Goal: Task Accomplishment & Management: Use online tool/utility

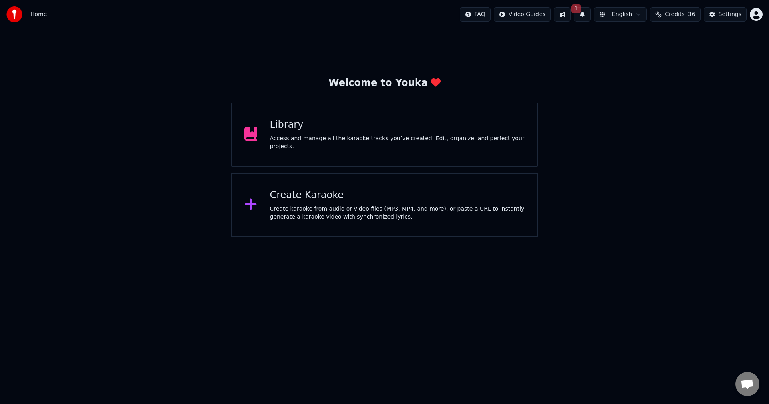
click at [357, 204] on div "Create Karaoke Create karaoke from audio or video files (MP3, MP4, and more), o…" at bounding box center [397, 205] width 255 height 32
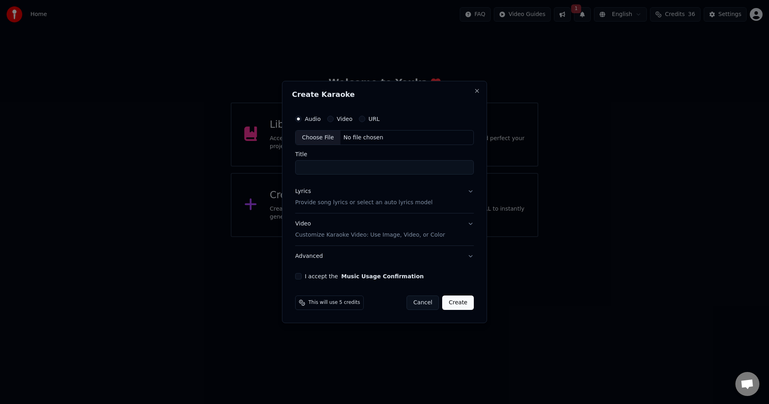
click at [307, 137] on div "Choose File" at bounding box center [318, 138] width 45 height 14
drag, startPoint x: 314, startPoint y: 169, endPoint x: 450, endPoint y: 175, distance: 136.7
click at [450, 175] on input "**********" at bounding box center [385, 168] width 182 height 14
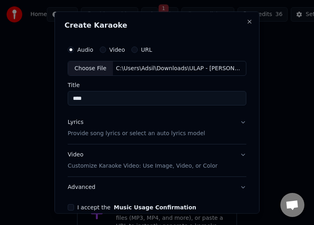
type input "****"
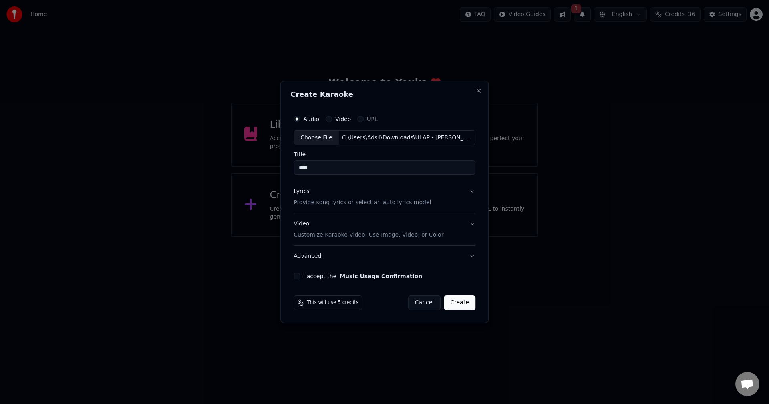
click at [303, 192] on div "Lyrics" at bounding box center [302, 192] width 16 height 8
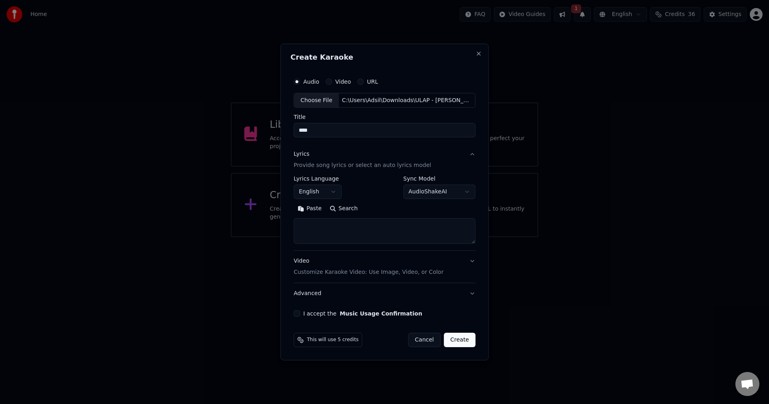
click at [317, 228] on textarea at bounding box center [385, 232] width 182 height 26
paste textarea "**********"
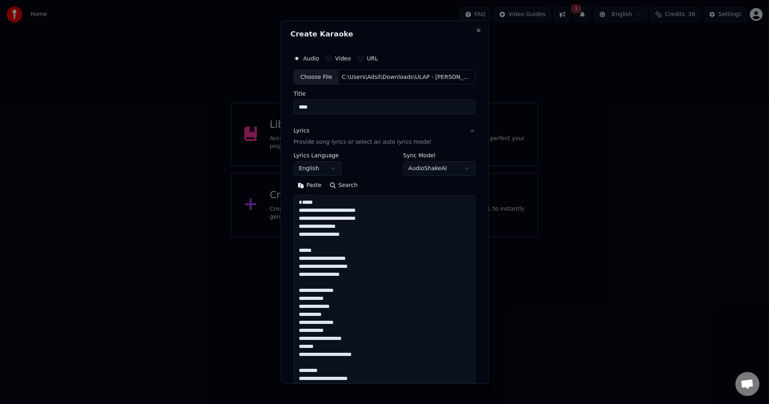
scroll to position [571, 0]
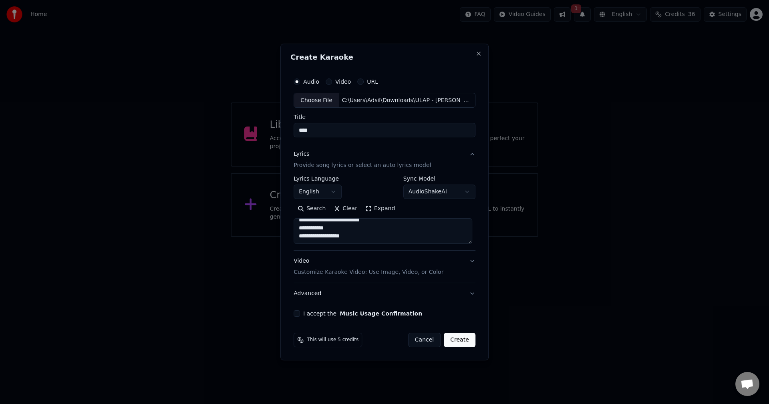
click at [382, 203] on button "Expand" at bounding box center [380, 209] width 38 height 13
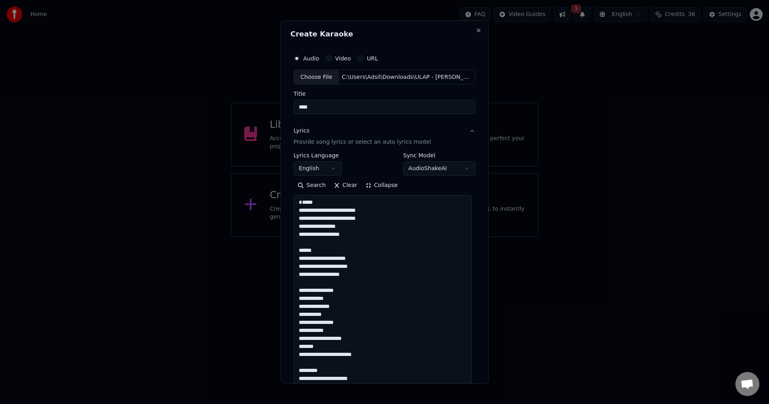
scroll to position [0, 0]
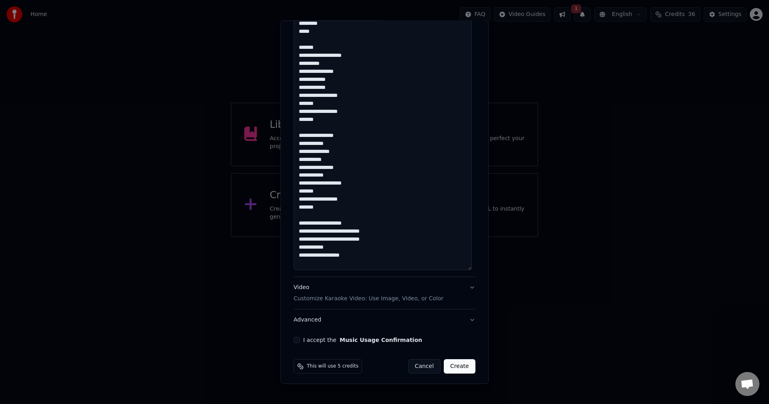
scroll to position [526, 0]
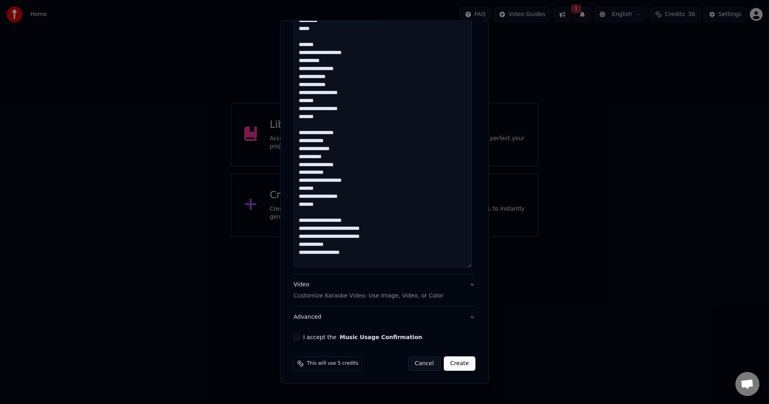
type textarea "**********"
click at [302, 283] on div "Video Customize Karaoke Video: Use Image, Video, or Color" at bounding box center [369, 290] width 150 height 19
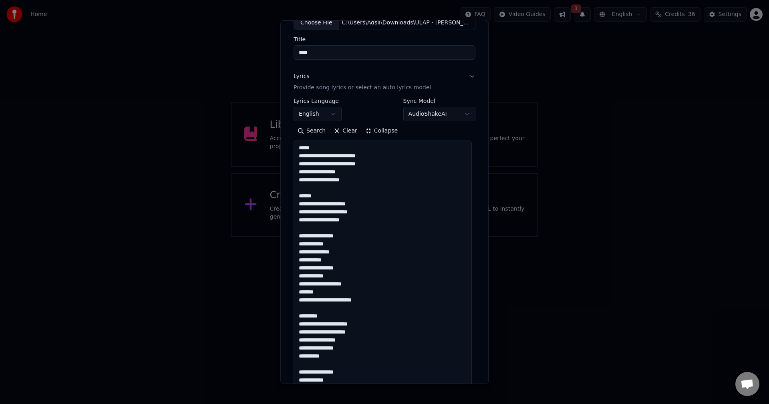
scroll to position [0, 0]
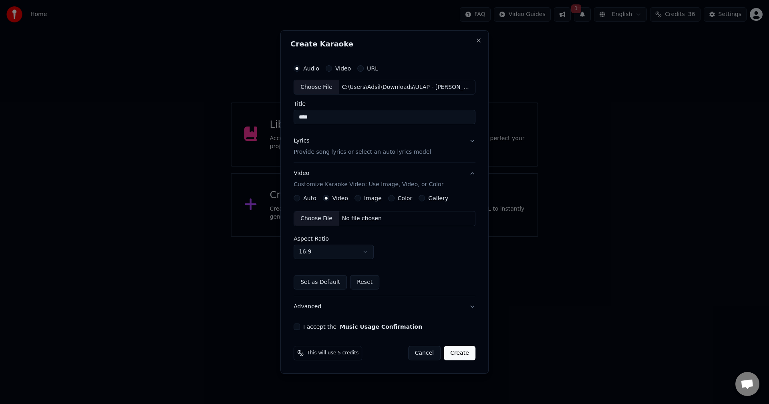
click at [321, 221] on div "Choose File" at bounding box center [316, 218] width 45 height 14
click at [300, 328] on button "I accept the Music Usage Confirmation" at bounding box center [297, 327] width 6 height 6
click at [461, 354] on button "Create" at bounding box center [460, 353] width 32 height 14
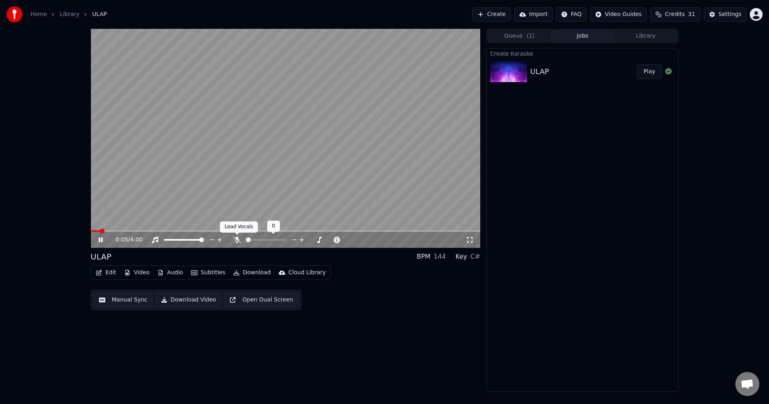
click at [238, 239] on icon at bounding box center [237, 240] width 8 height 6
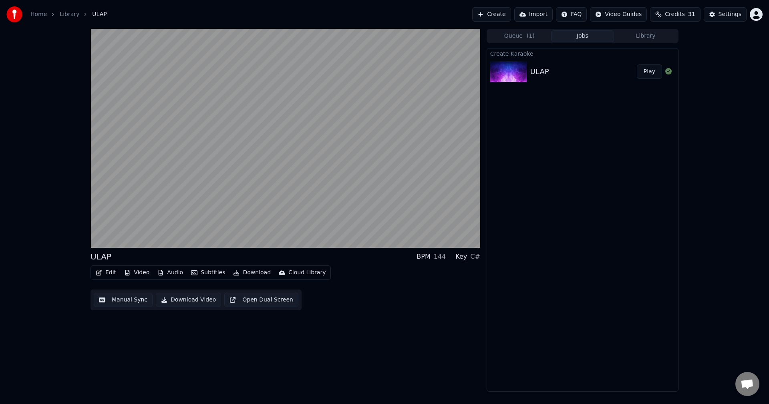
click at [145, 273] on button "Video" at bounding box center [137, 272] width 32 height 11
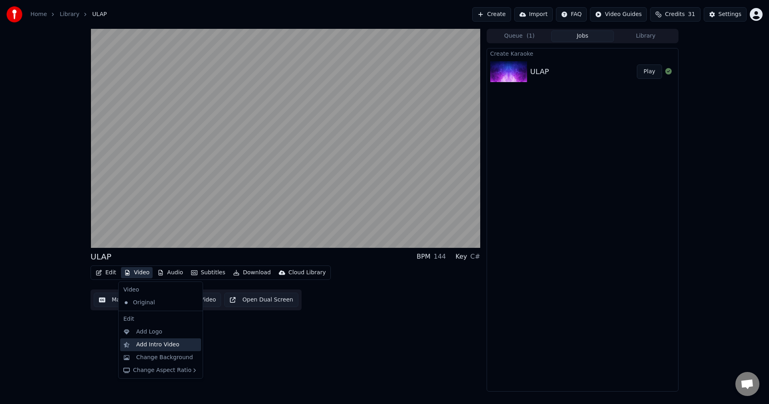
click at [154, 346] on div "Add Intro Video" at bounding box center [157, 345] width 43 height 8
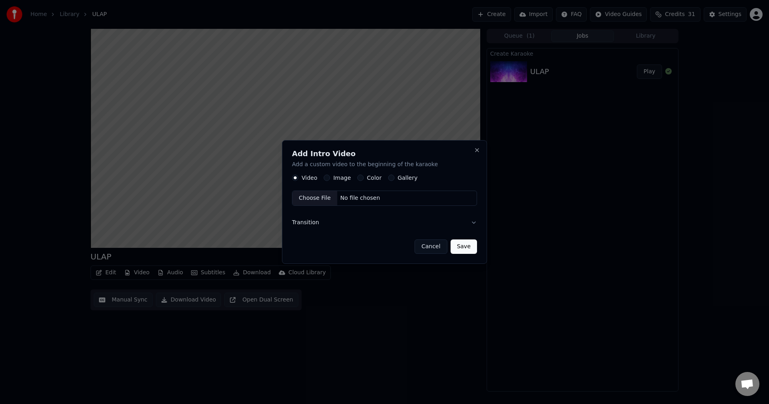
click at [325, 178] on button "Image" at bounding box center [327, 178] width 6 height 6
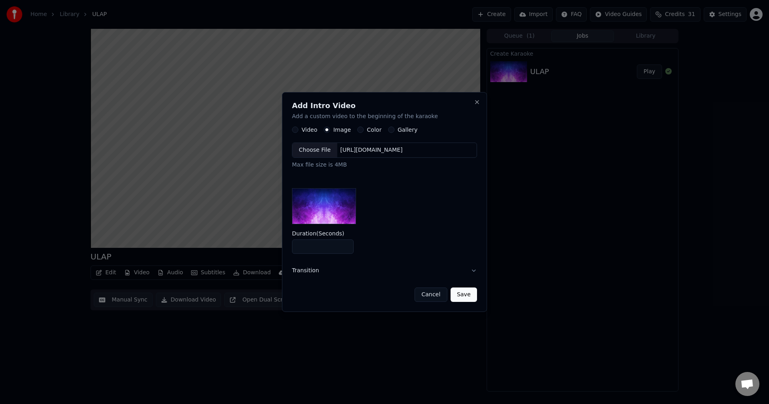
click at [308, 151] on div "Choose File" at bounding box center [314, 150] width 45 height 14
click at [463, 297] on button "Save" at bounding box center [464, 295] width 26 height 14
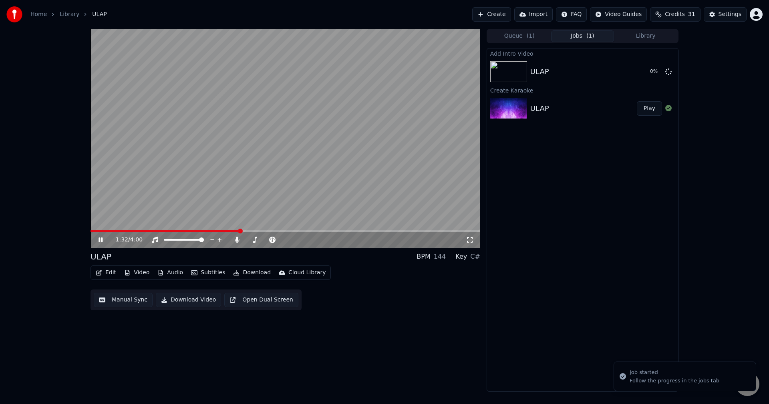
click at [103, 239] on icon at bounding box center [101, 240] width 4 height 5
click at [111, 272] on button "Edit" at bounding box center [106, 272] width 27 height 11
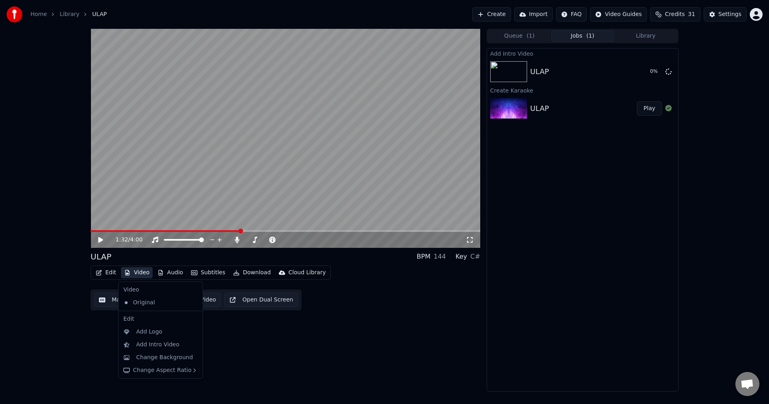
click at [371, 324] on div "1:32 / 4:00 ULAP BPM 144 Key C# Edit Video Audio Subtitles Download Cloud Libra…" at bounding box center [286, 210] width 390 height 363
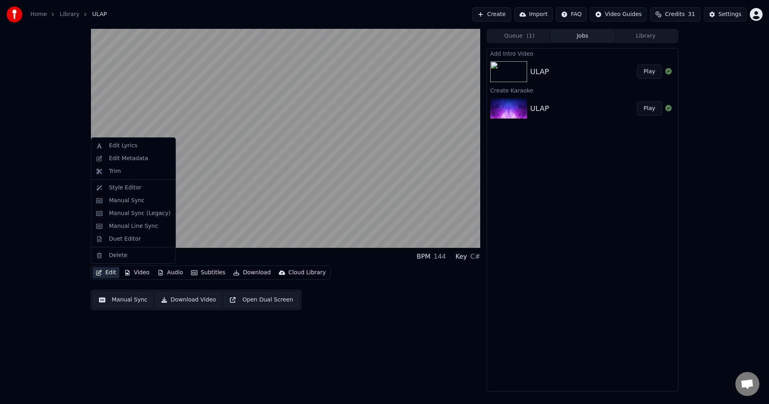
click at [110, 272] on button "Edit" at bounding box center [106, 272] width 27 height 11
click at [118, 186] on div "Style Editor" at bounding box center [125, 188] width 32 height 8
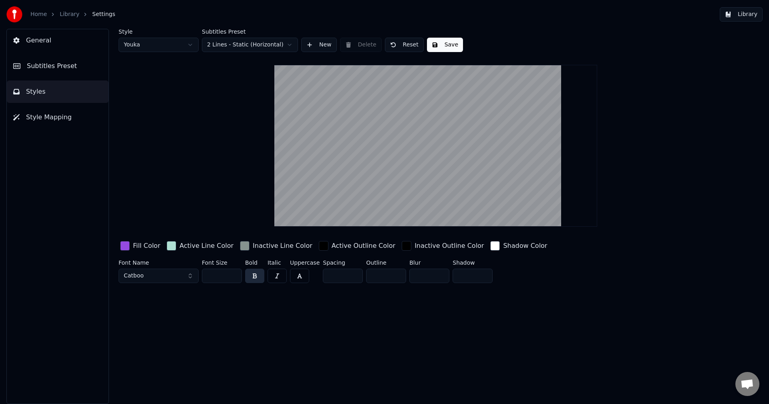
click at [126, 246] on div "button" at bounding box center [125, 246] width 10 height 10
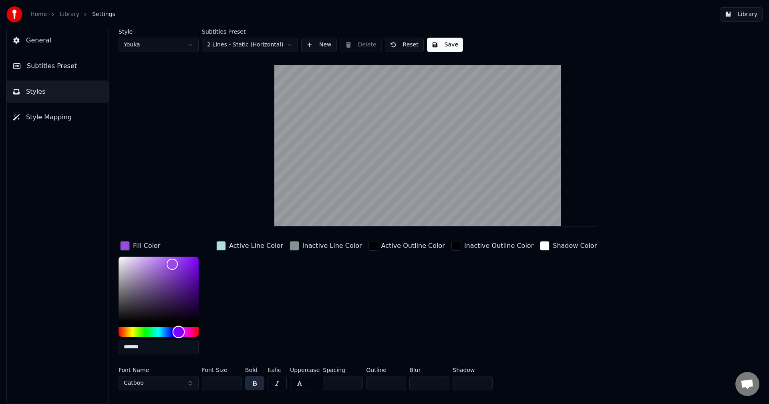
type input "*******"
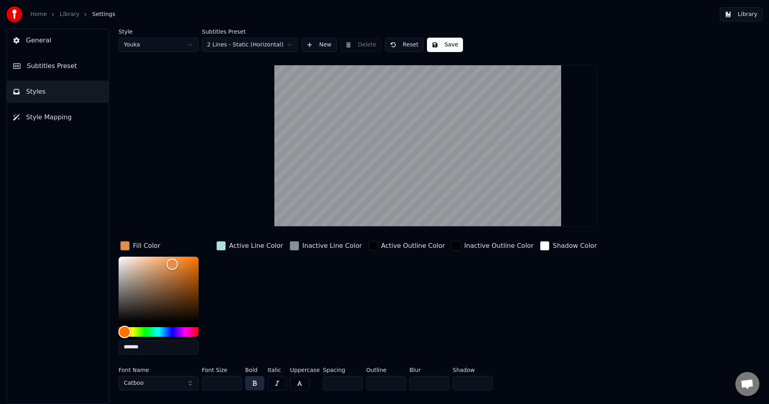
click at [125, 331] on div "Hue" at bounding box center [159, 332] width 80 height 10
click at [188, 383] on button "Catboo" at bounding box center [159, 383] width 80 height 14
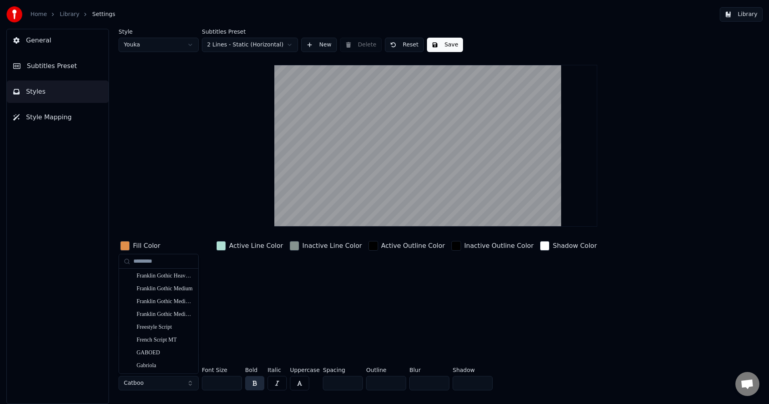
scroll to position [2003, 0]
click at [143, 270] on div "GABOED" at bounding box center [165, 273] width 57 height 8
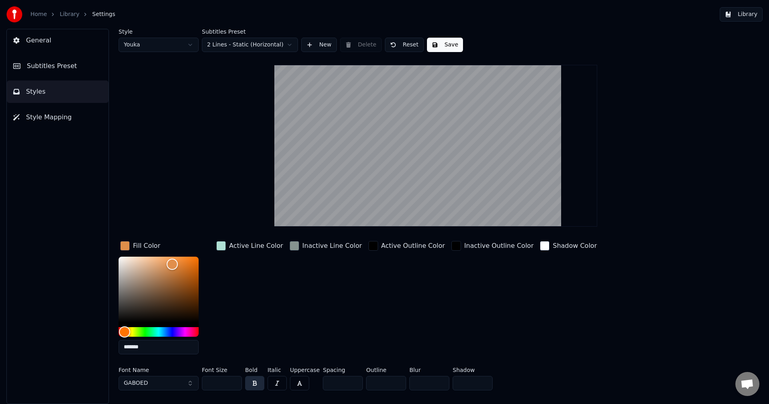
click at [445, 48] on button "Save" at bounding box center [445, 45] width 36 height 14
click at [751, 15] on button "Library" at bounding box center [741, 14] width 43 height 14
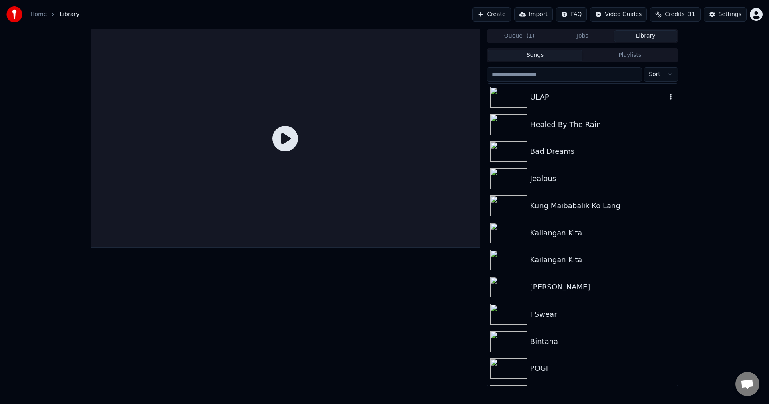
click at [513, 97] on img at bounding box center [508, 97] width 37 height 21
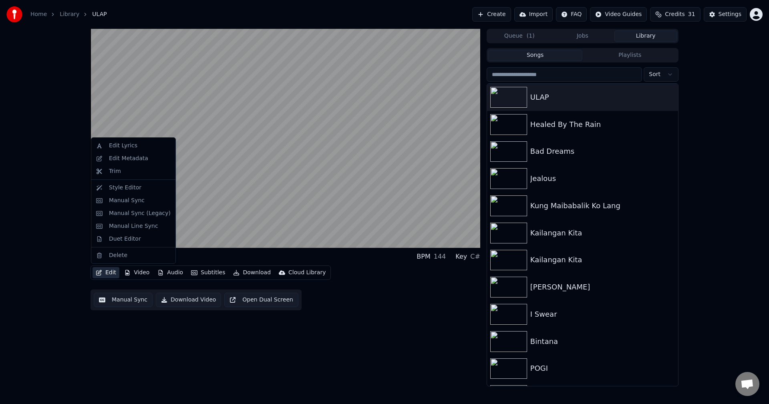
click at [107, 273] on button "Edit" at bounding box center [106, 272] width 27 height 11
click at [112, 204] on div "Manual Sync" at bounding box center [127, 201] width 36 height 8
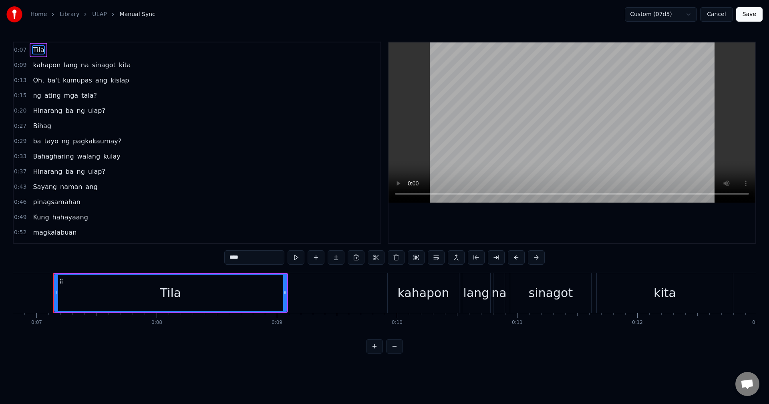
click at [42, 112] on span "Hinarang" at bounding box center [47, 110] width 31 height 9
type input "********"
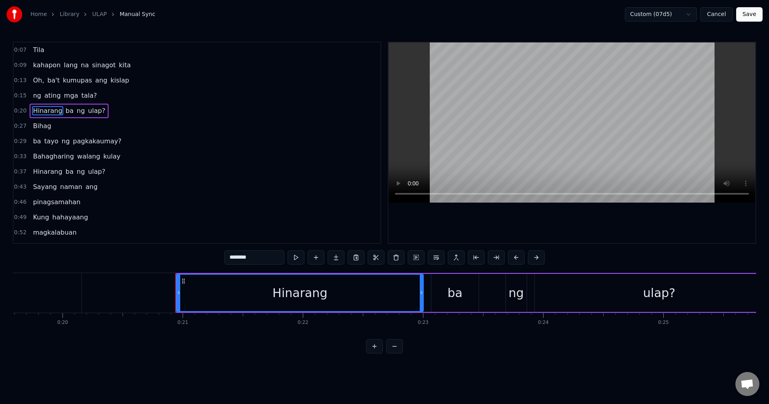
scroll to position [0, 2476]
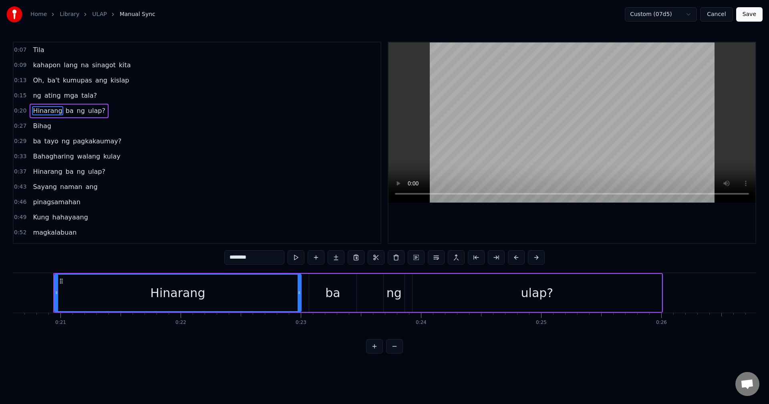
click at [173, 291] on div "Hinarang" at bounding box center [177, 293] width 55 height 18
click at [177, 294] on div "Hinarang" at bounding box center [177, 293] width 55 height 18
click at [179, 304] on div "Hinarang" at bounding box center [178, 293] width 246 height 36
click at [177, 292] on div "Hinarang" at bounding box center [177, 293] width 55 height 18
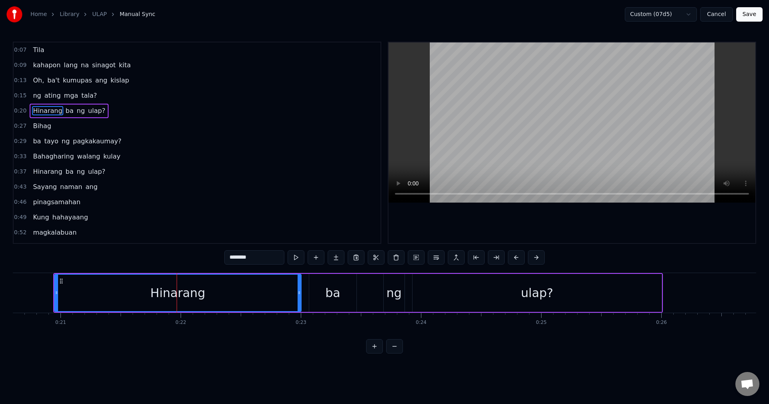
click at [180, 293] on div "Hinarang" at bounding box center [177, 293] width 55 height 18
click at [195, 314] on div "Cut Word Ctrl+X" at bounding box center [230, 315] width 99 height 13
drag, startPoint x: 300, startPoint y: 294, endPoint x: 305, endPoint y: 295, distance: 5.7
click at [305, 295] on icon at bounding box center [304, 293] width 3 height 6
click at [725, 14] on button "Cancel" at bounding box center [716, 14] width 32 height 14
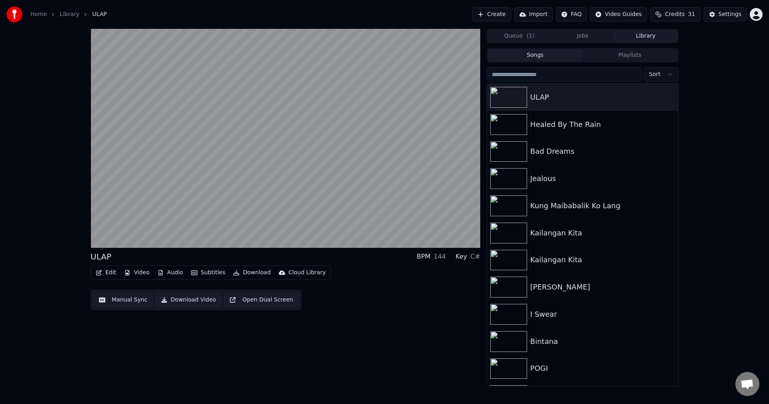
click at [109, 274] on button "Edit" at bounding box center [106, 272] width 27 height 11
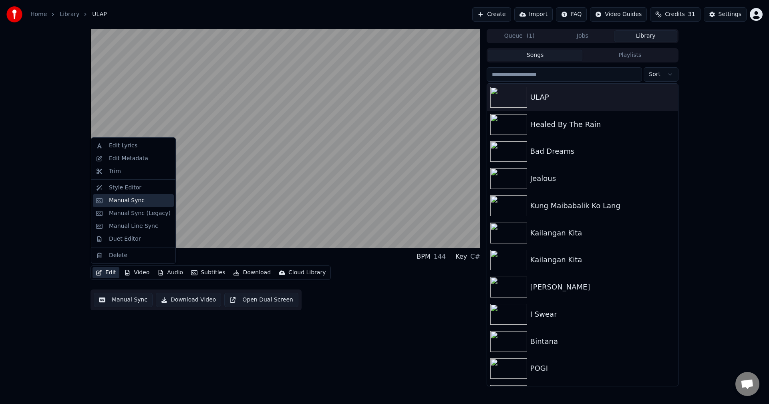
click at [129, 199] on div "Manual Sync" at bounding box center [127, 201] width 36 height 8
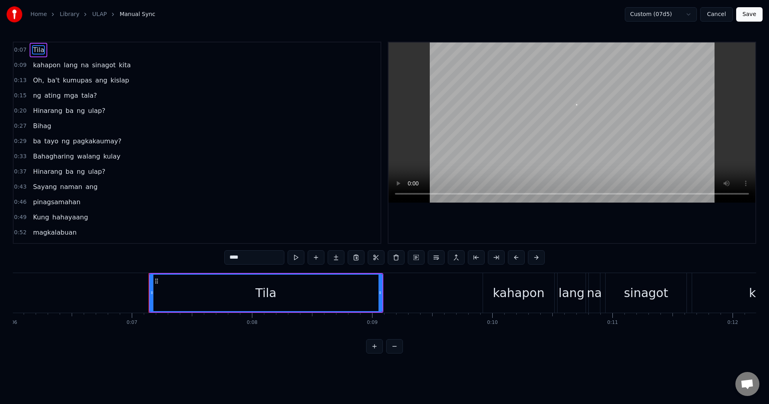
scroll to position [0, 818]
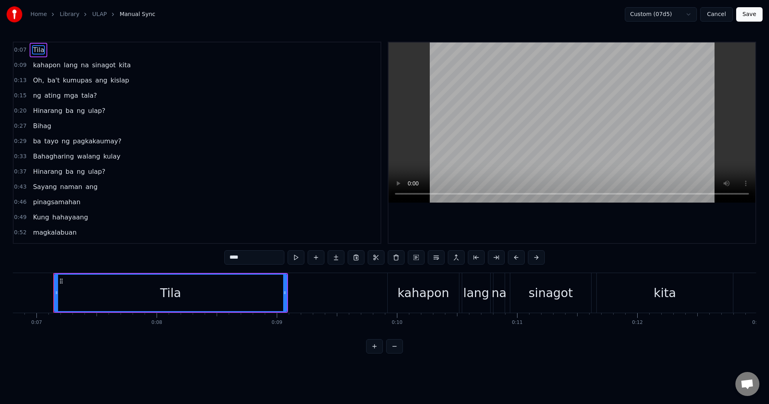
click at [42, 204] on span "pinagsamahan" at bounding box center [56, 201] width 49 height 9
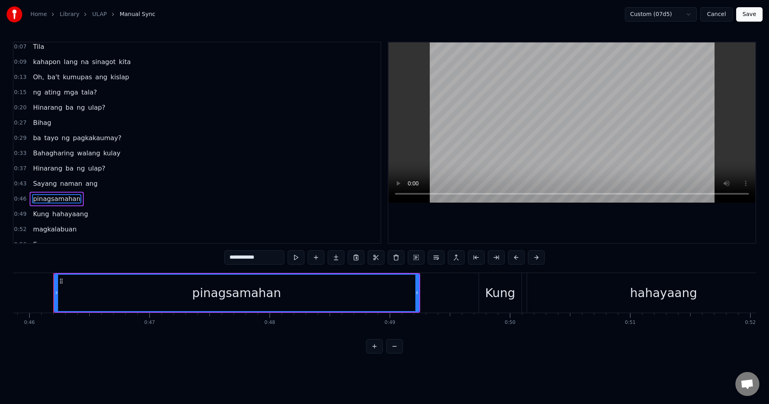
scroll to position [43, 0]
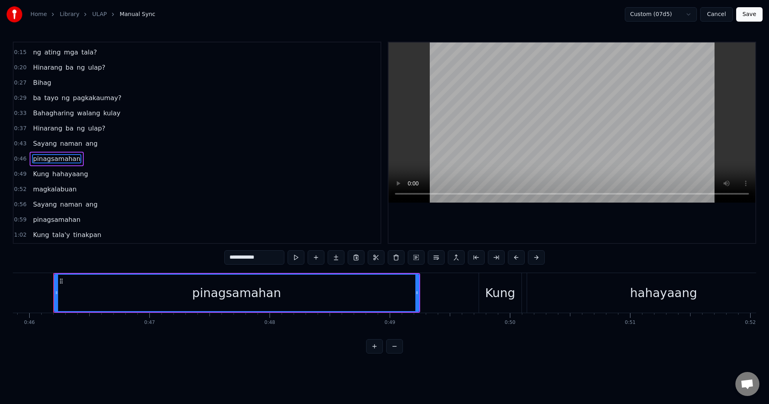
click at [44, 216] on span "pinagsamahan" at bounding box center [56, 219] width 49 height 9
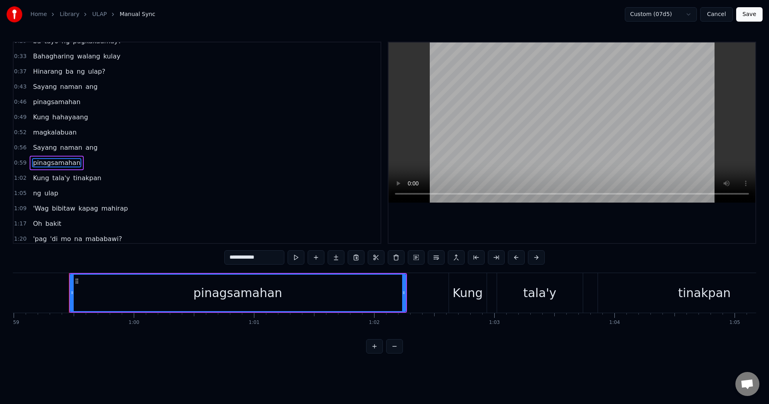
scroll to position [0, 7105]
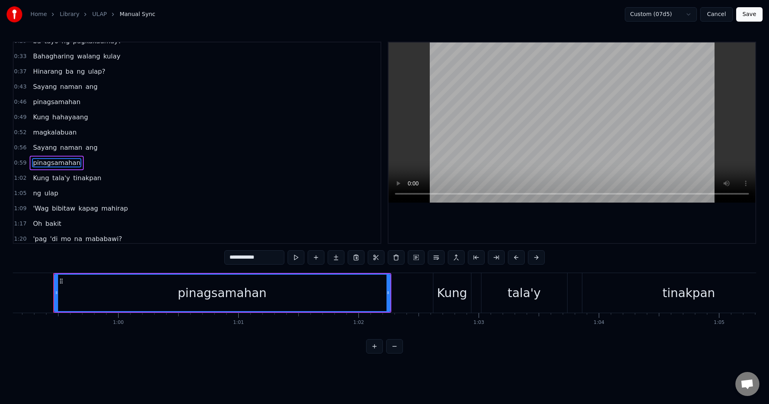
click at [249, 292] on div "pinagsamahan" at bounding box center [222, 293] width 89 height 18
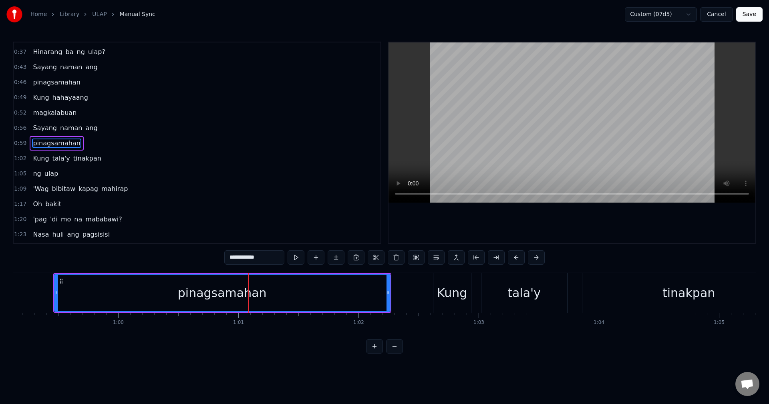
scroll to position [120, 0]
drag, startPoint x: 389, startPoint y: 294, endPoint x: 372, endPoint y: 298, distance: 16.9
click at [372, 298] on div at bounding box center [371, 293] width 3 height 36
click at [39, 125] on span "Sayang" at bounding box center [45, 127] width 26 height 9
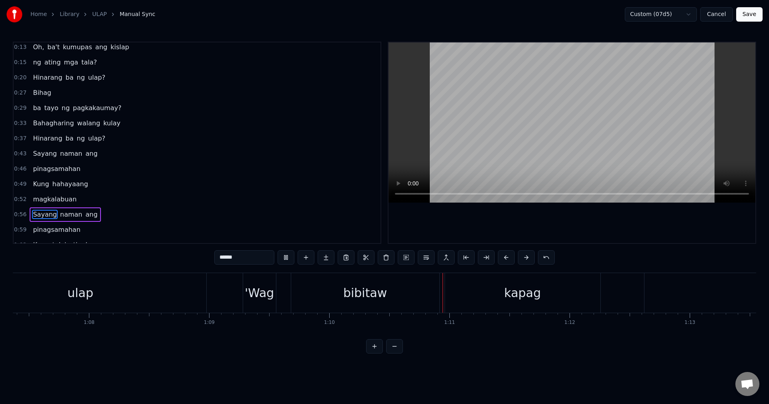
scroll to position [0, 0]
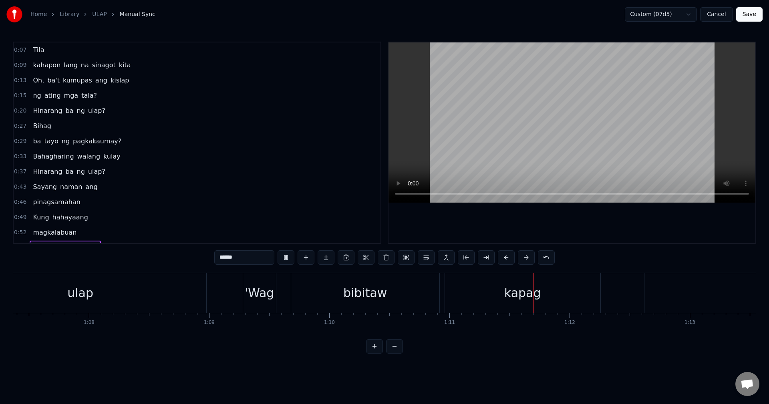
click at [37, 155] on span "Bahagharing" at bounding box center [53, 156] width 42 height 9
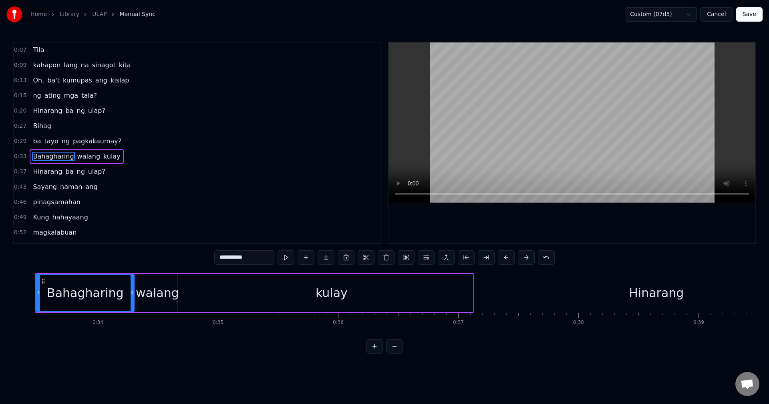
scroll to position [0, 3983]
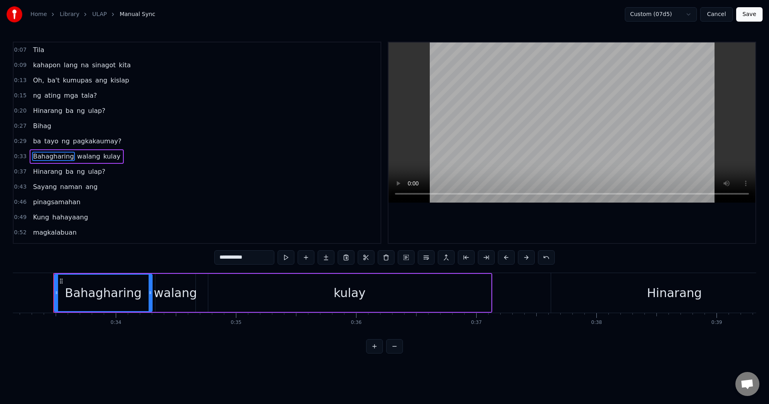
click at [32, 141] on span "ba" at bounding box center [37, 141] width 10 height 9
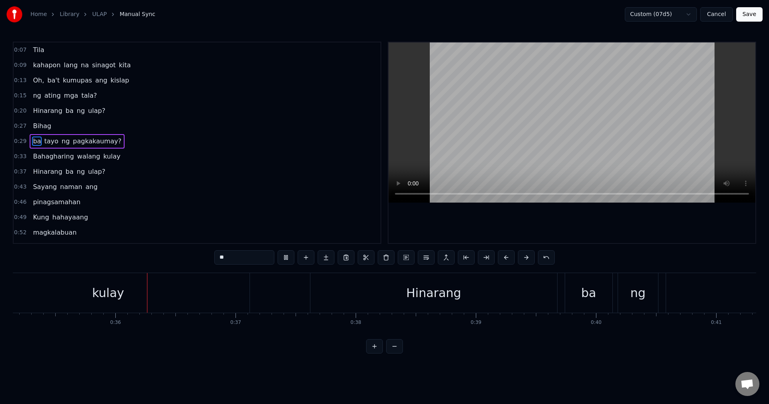
scroll to position [0, 4224]
click at [38, 155] on span "Bahagharing" at bounding box center [53, 156] width 42 height 9
type input "**********"
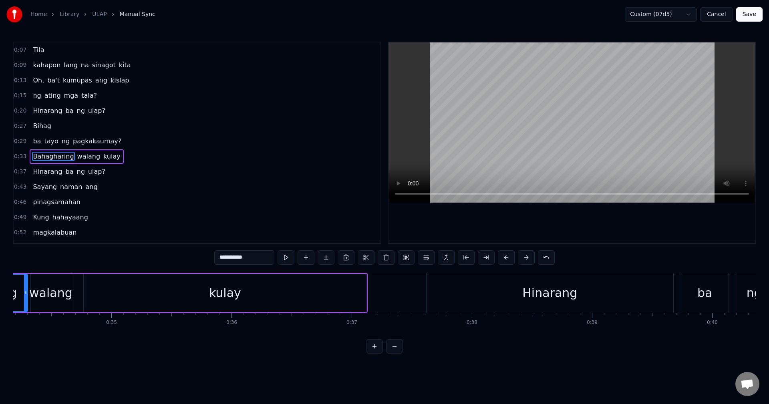
scroll to position [0, 3983]
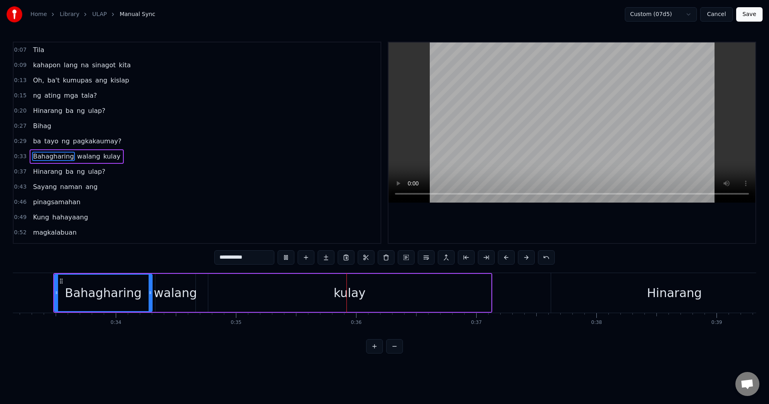
click at [753, 14] on button "Save" at bounding box center [749, 14] width 26 height 14
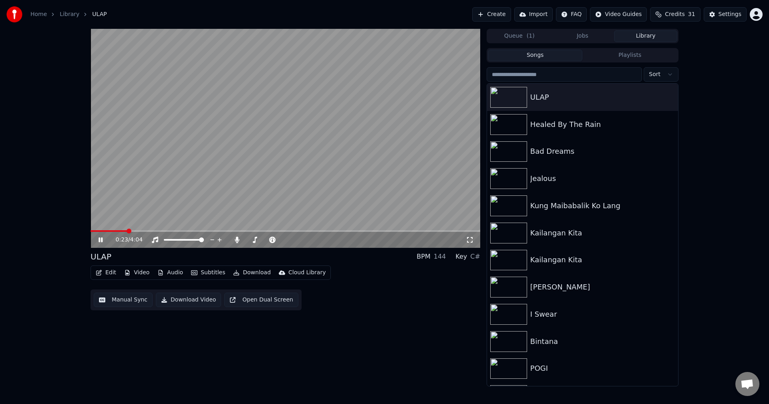
click at [127, 231] on span at bounding box center [109, 231] width 37 height 2
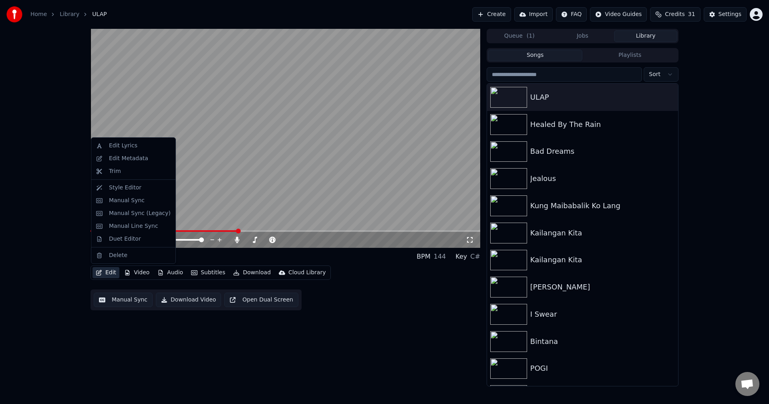
click at [103, 269] on button "Edit" at bounding box center [106, 272] width 27 height 11
click at [113, 199] on div "Manual Sync" at bounding box center [127, 201] width 36 height 8
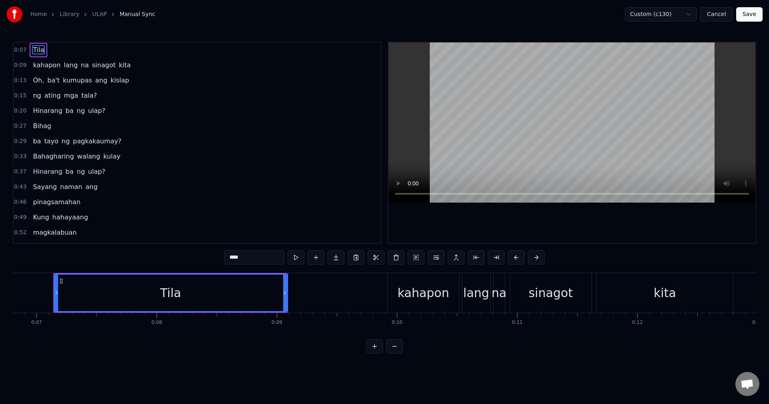
scroll to position [120, 0]
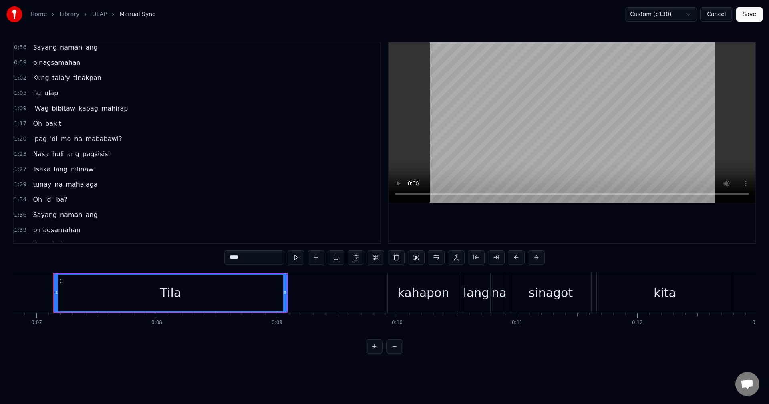
click at [82, 155] on span "pagsisisi" at bounding box center [96, 153] width 29 height 9
type input "*********"
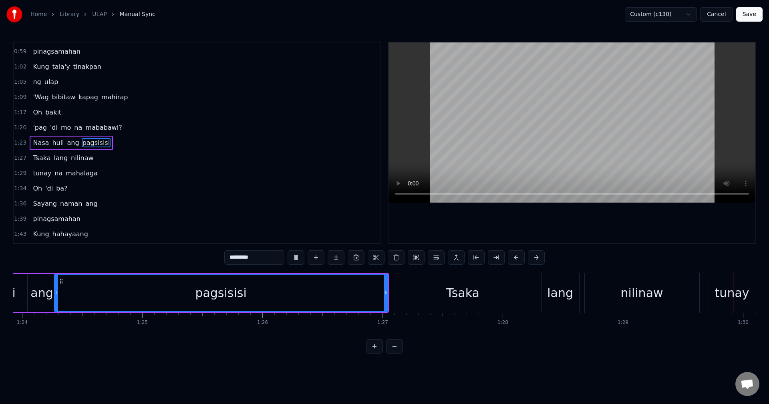
scroll to position [0, 10124]
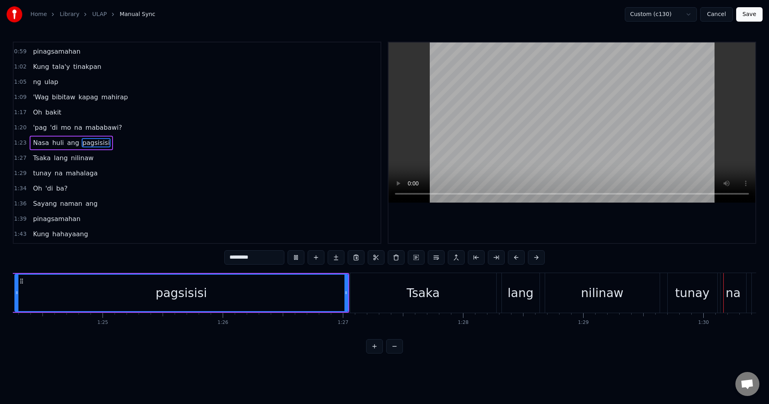
click at [751, 16] on button "Save" at bounding box center [749, 14] width 26 height 14
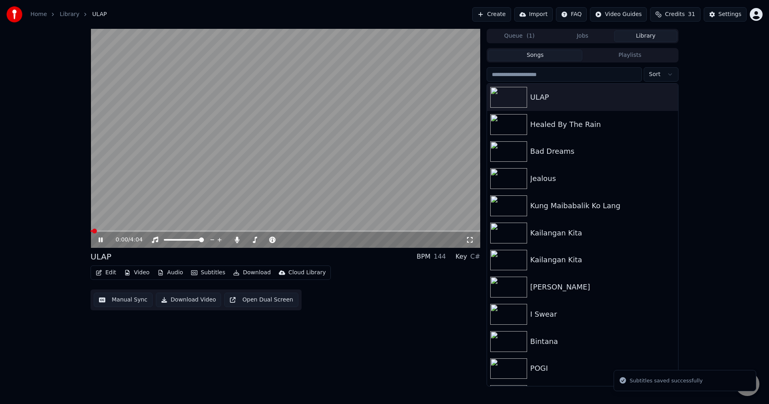
drag, startPoint x: 174, startPoint y: 227, endPoint x: 179, endPoint y: 230, distance: 5.6
click at [175, 229] on video at bounding box center [286, 138] width 390 height 219
click at [179, 230] on video at bounding box center [286, 138] width 390 height 219
click at [160, 232] on div "0:01 / 4:04" at bounding box center [286, 240] width 390 height 16
click at [162, 230] on video at bounding box center [286, 138] width 390 height 219
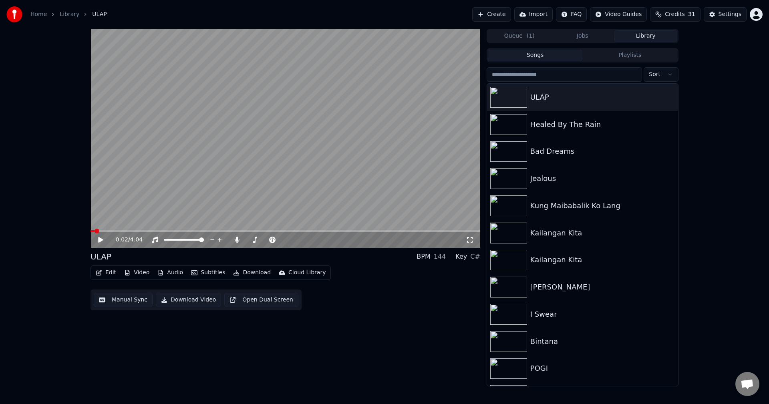
click at [158, 230] on span at bounding box center [286, 231] width 390 height 2
click at [173, 230] on span at bounding box center [286, 231] width 390 height 2
click at [103, 241] on icon at bounding box center [106, 240] width 19 height 6
click at [102, 240] on icon at bounding box center [101, 240] width 4 height 5
click at [109, 270] on button "Edit" at bounding box center [106, 272] width 27 height 11
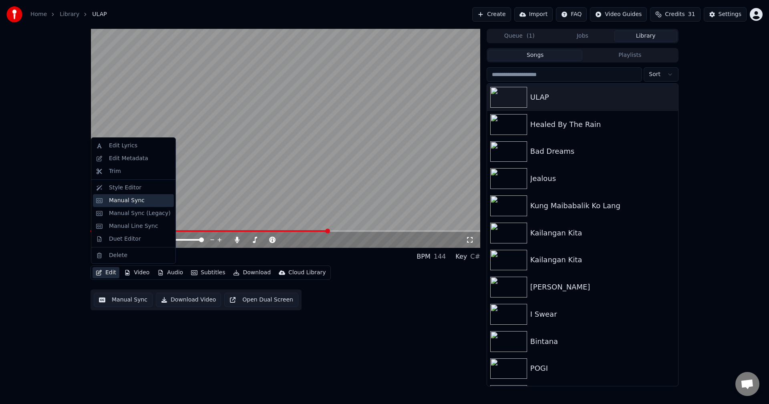
click at [115, 203] on div "Manual Sync" at bounding box center [127, 201] width 36 height 8
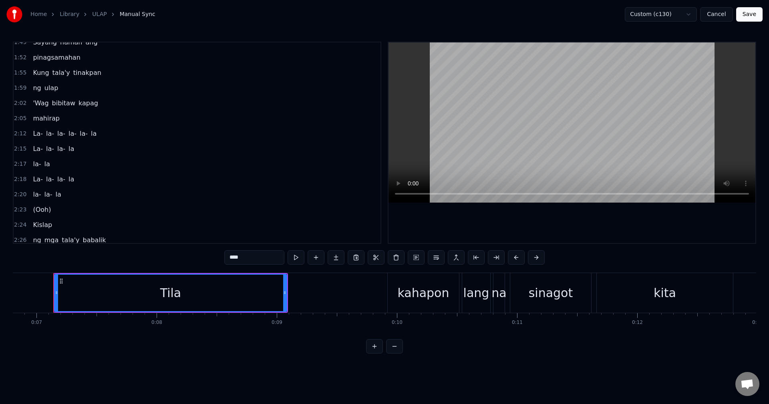
scroll to position [441, 0]
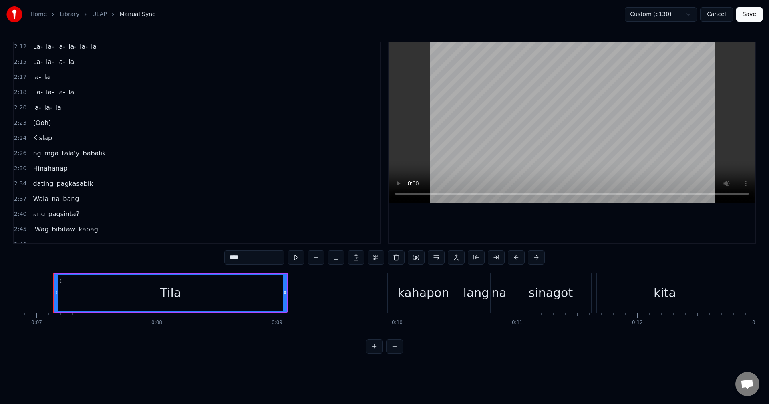
click at [42, 137] on span "Kislap" at bounding box center [42, 137] width 21 height 9
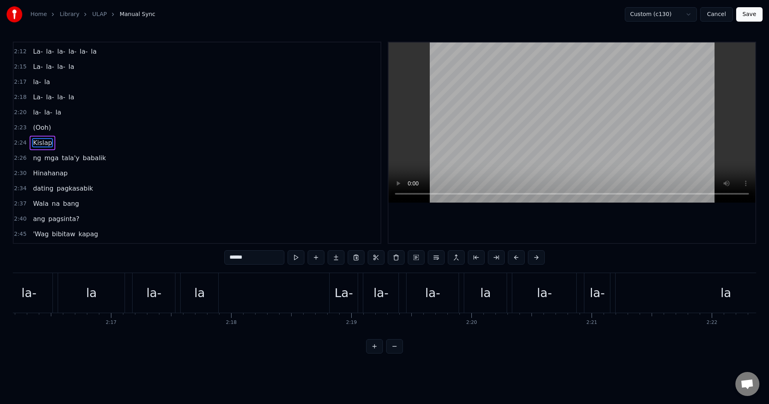
scroll to position [0, 17292]
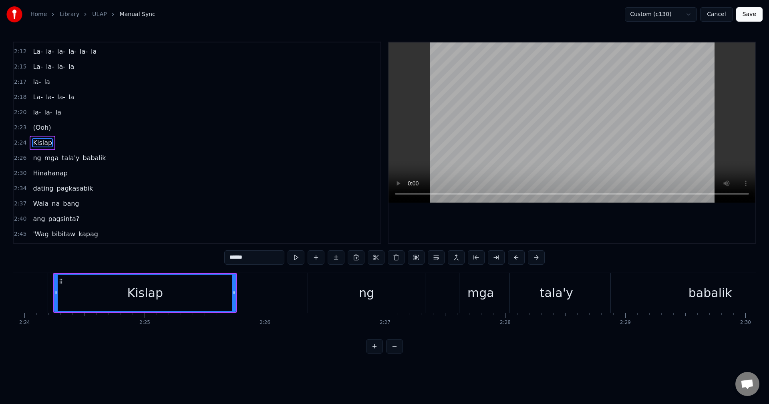
click at [42, 127] on span "(Ooh)" at bounding box center [42, 127] width 20 height 9
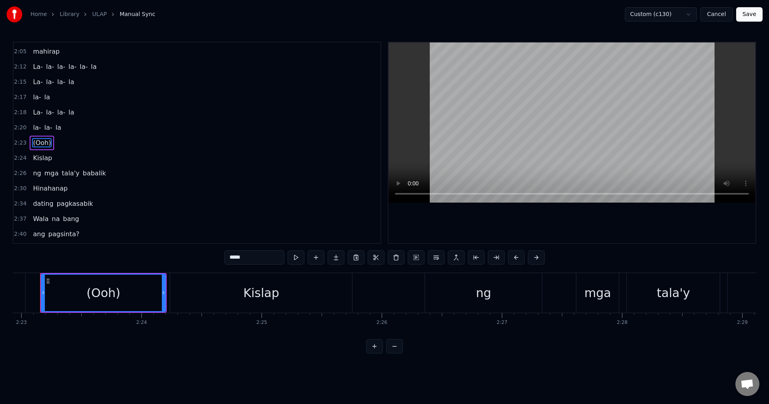
scroll to position [0, 17163]
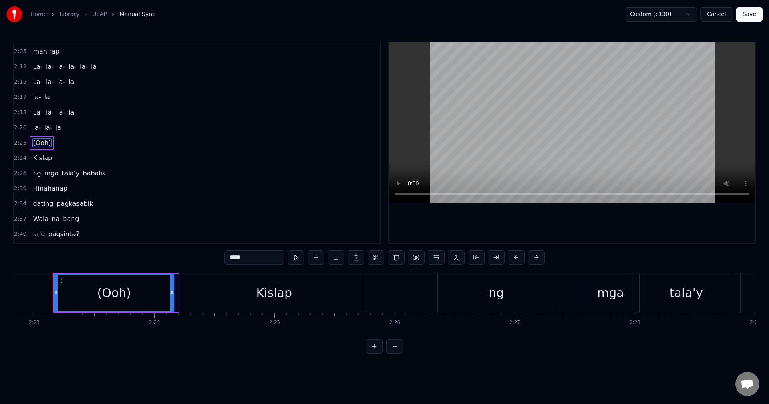
drag, startPoint x: 176, startPoint y: 298, endPoint x: 171, endPoint y: 298, distance: 4.4
click at [171, 298] on div at bounding box center [171, 293] width 3 height 36
click at [217, 293] on div "Kislap" at bounding box center [274, 293] width 182 height 40
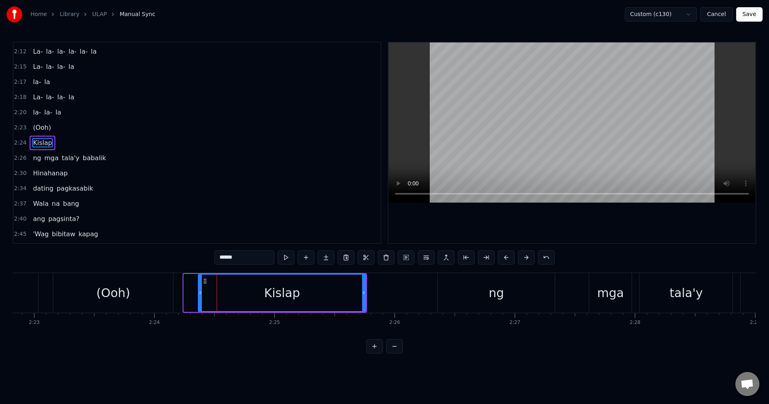
drag, startPoint x: 185, startPoint y: 293, endPoint x: 199, endPoint y: 296, distance: 14.6
click at [199, 296] on icon at bounding box center [200, 293] width 3 height 6
drag, startPoint x: 199, startPoint y: 296, endPoint x: 204, endPoint y: 296, distance: 4.4
click at [204, 296] on div at bounding box center [204, 293] width 3 height 36
drag, startPoint x: 204, startPoint y: 296, endPoint x: 211, endPoint y: 297, distance: 7.3
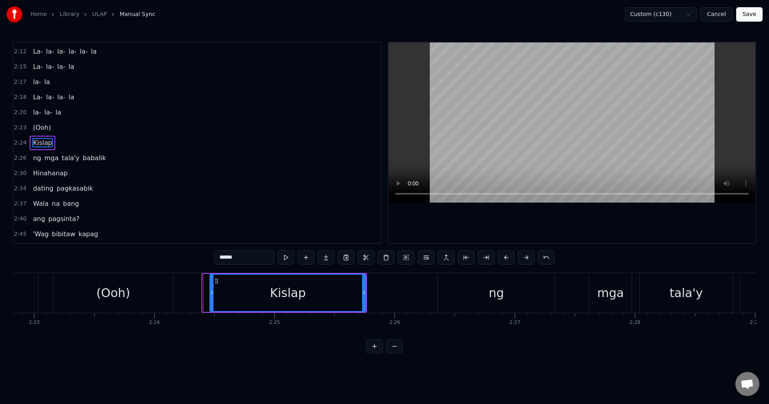
click at [211, 297] on div at bounding box center [211, 293] width 3 height 36
drag, startPoint x: 211, startPoint y: 297, endPoint x: 224, endPoint y: 298, distance: 12.4
click at [224, 298] on div at bounding box center [224, 293] width 3 height 36
click at [223, 298] on div at bounding box center [224, 293] width 3 height 36
click at [37, 125] on span "(Ooh)" at bounding box center [42, 127] width 20 height 9
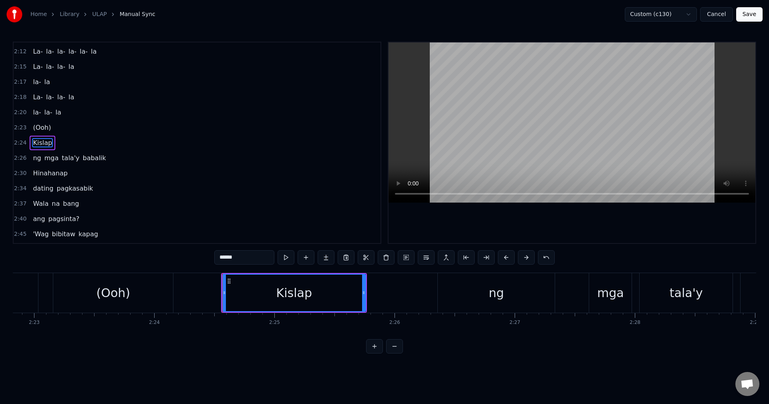
type input "*****"
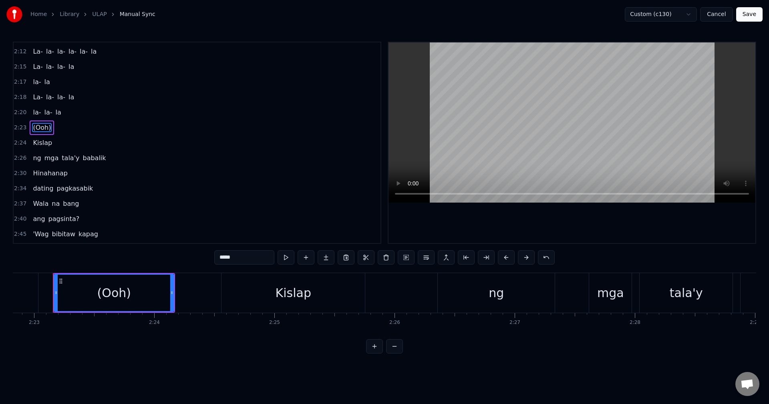
scroll to position [501, 0]
click at [755, 12] on button "Save" at bounding box center [749, 14] width 26 height 14
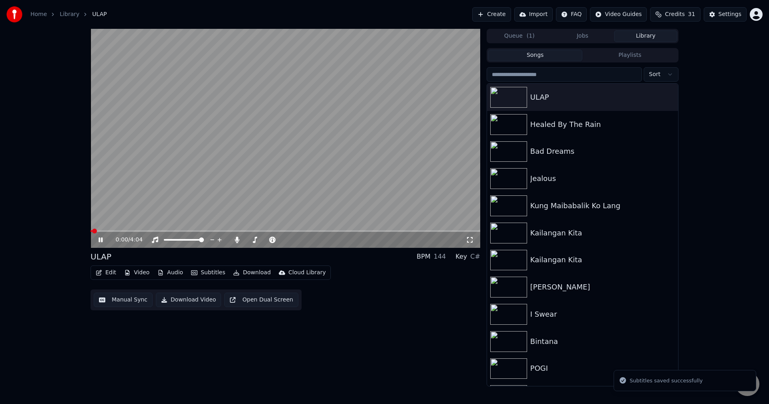
click at [268, 229] on video at bounding box center [286, 138] width 390 height 219
click at [268, 232] on div "0:01 / 4:04" at bounding box center [286, 240] width 390 height 16
drag, startPoint x: 99, startPoint y: 240, endPoint x: 154, endPoint y: 234, distance: 55.3
click at [99, 240] on icon at bounding box center [100, 240] width 5 height 6
click at [277, 230] on video at bounding box center [286, 138] width 390 height 219
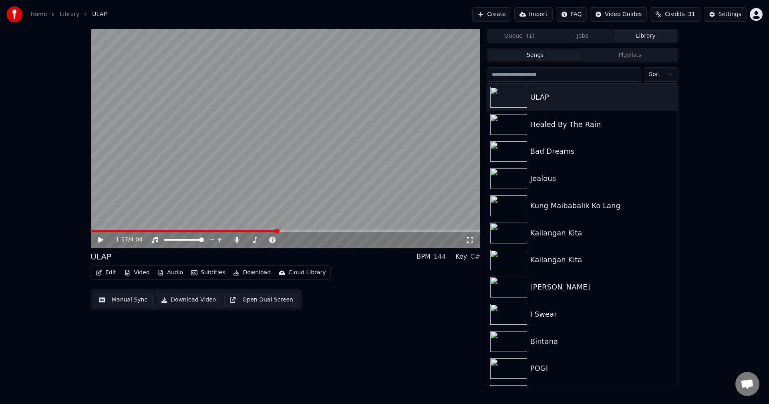
click at [278, 231] on span at bounding box center [286, 231] width 390 height 2
click at [99, 239] on icon at bounding box center [100, 240] width 5 height 6
click at [296, 229] on video at bounding box center [286, 138] width 390 height 219
click at [296, 230] on video at bounding box center [286, 138] width 390 height 219
click at [302, 230] on video at bounding box center [286, 138] width 390 height 219
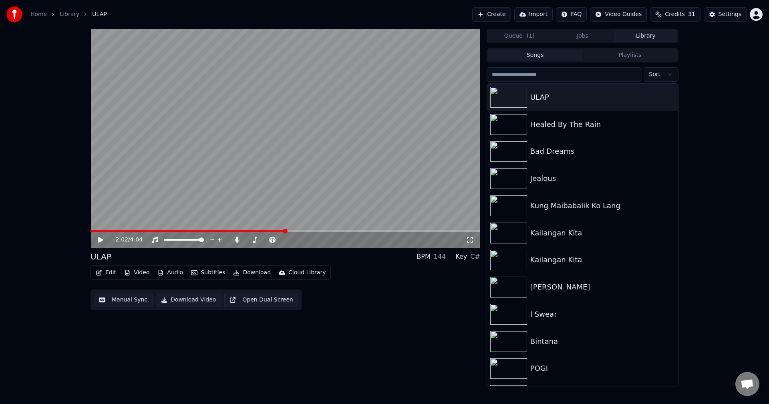
click at [303, 230] on video at bounding box center [286, 138] width 390 height 219
click at [302, 230] on span at bounding box center [286, 231] width 390 height 2
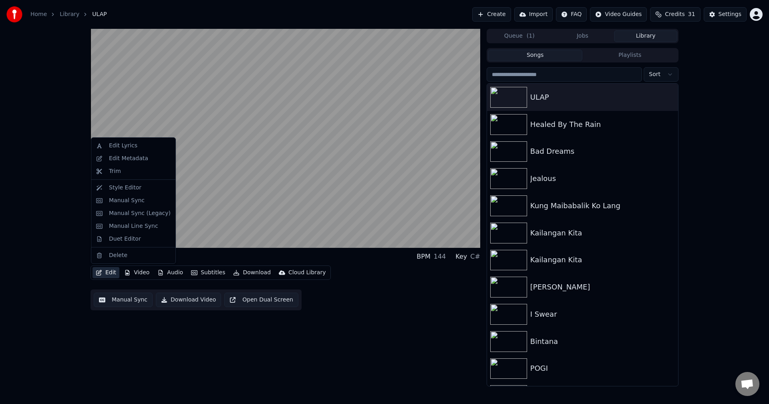
click at [107, 270] on button "Edit" at bounding box center [106, 272] width 27 height 11
click at [115, 202] on div "Manual Sync" at bounding box center [127, 201] width 36 height 8
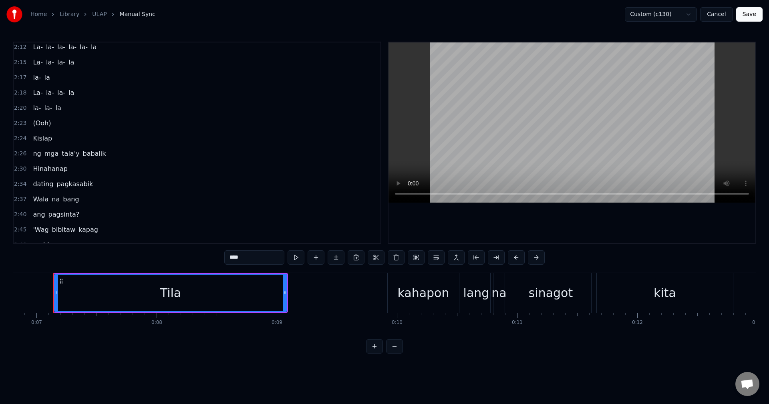
scroll to position [521, 0]
click at [52, 171] on span "Hinahanap" at bounding box center [50, 168] width 36 height 9
type input "*********"
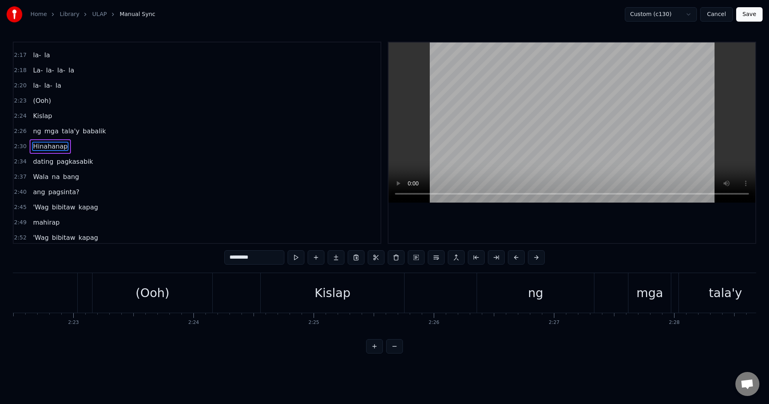
scroll to position [0, 18093]
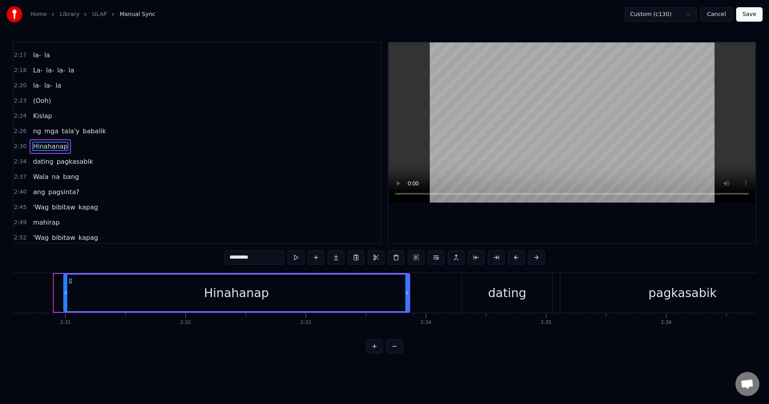
drag, startPoint x: 54, startPoint y: 292, endPoint x: 64, endPoint y: 293, distance: 9.7
click at [64, 293] on icon at bounding box center [65, 293] width 3 height 6
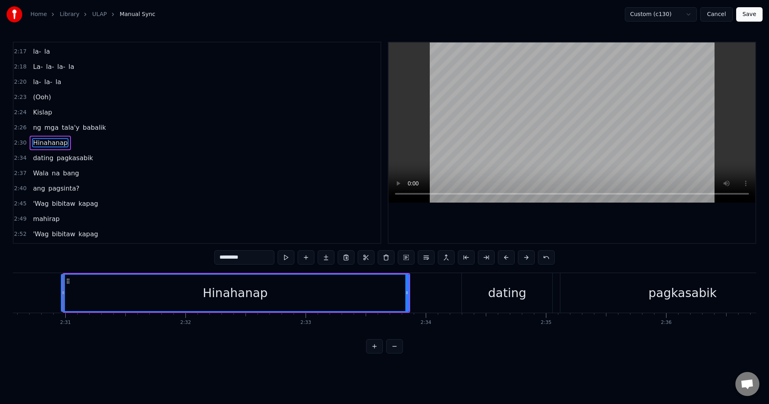
click at [62, 293] on icon at bounding box center [63, 293] width 3 height 6
click at [65, 293] on icon at bounding box center [65, 293] width 3 height 6
click at [753, 13] on button "Save" at bounding box center [749, 14] width 26 height 14
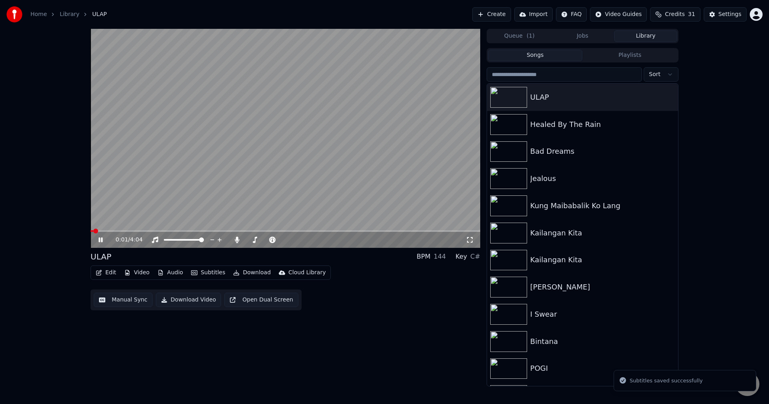
click at [310, 230] on span at bounding box center [286, 231] width 390 height 2
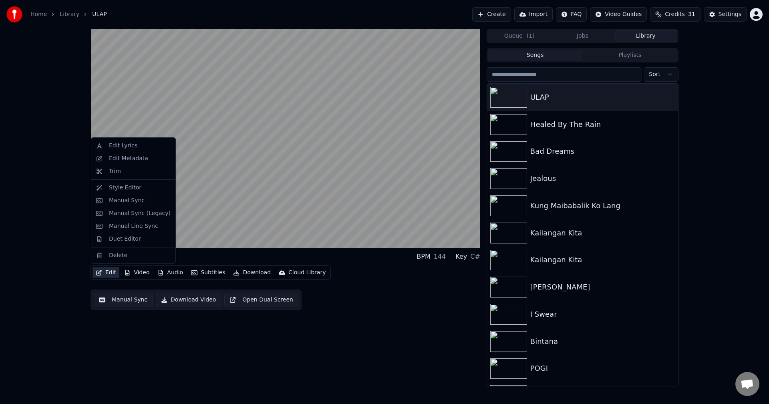
click at [101, 272] on icon "button" at bounding box center [99, 273] width 6 height 6
click at [118, 201] on div "Manual Sync" at bounding box center [127, 201] width 36 height 8
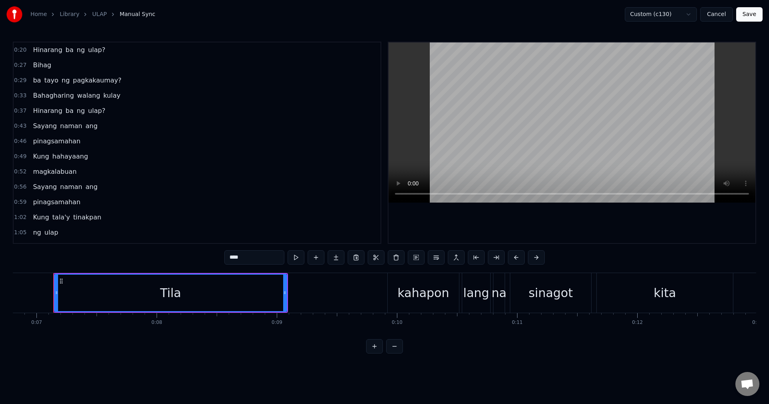
scroll to position [160, 0]
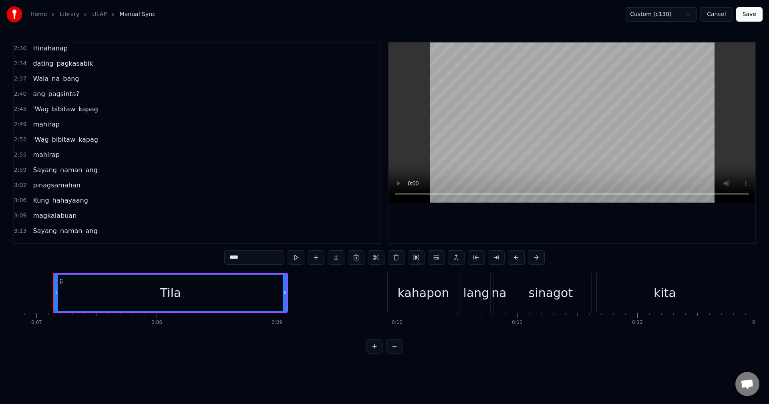
click at [48, 123] on span "mahirap" at bounding box center [46, 124] width 28 height 9
type input "*******"
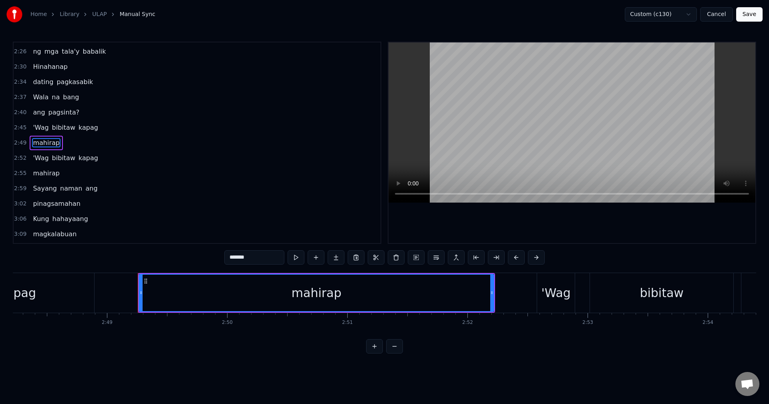
scroll to position [0, 20299]
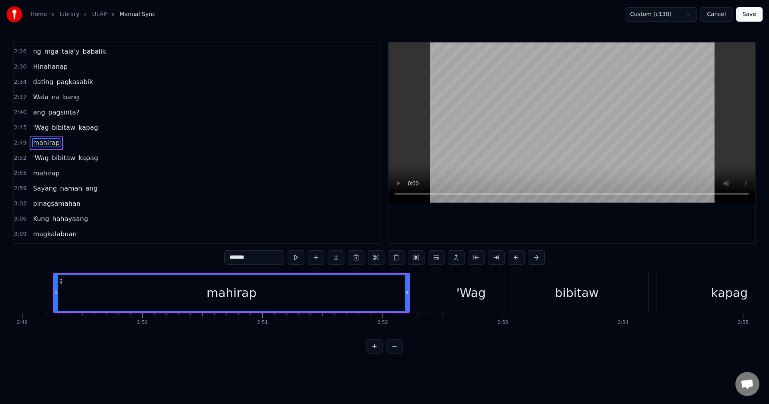
click at [41, 141] on span "mahirap" at bounding box center [46, 142] width 28 height 9
drag, startPoint x: 57, startPoint y: 294, endPoint x: 62, endPoint y: 293, distance: 5.3
click at [62, 293] on icon at bounding box center [61, 293] width 3 height 6
drag, startPoint x: 62, startPoint y: 293, endPoint x: 68, endPoint y: 293, distance: 6.4
click at [68, 293] on icon at bounding box center [67, 293] width 3 height 6
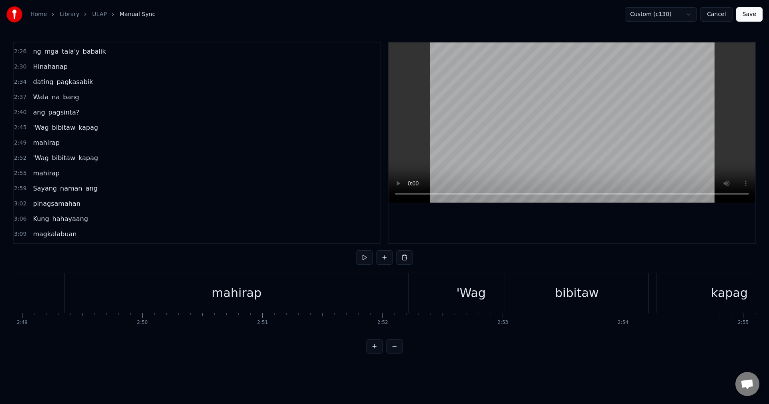
click at [107, 292] on div "mahirap" at bounding box center [236, 293] width 343 height 40
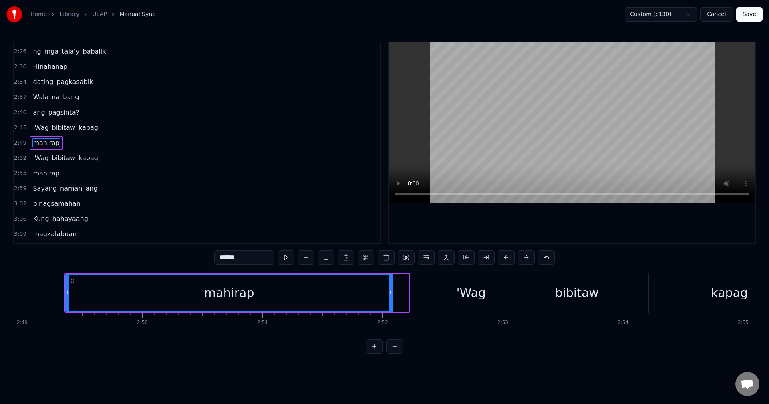
drag, startPoint x: 408, startPoint y: 294, endPoint x: 392, endPoint y: 299, distance: 17.1
click at [392, 299] on div at bounding box center [390, 293] width 3 height 36
click at [41, 171] on span "mahirap" at bounding box center [46, 173] width 28 height 9
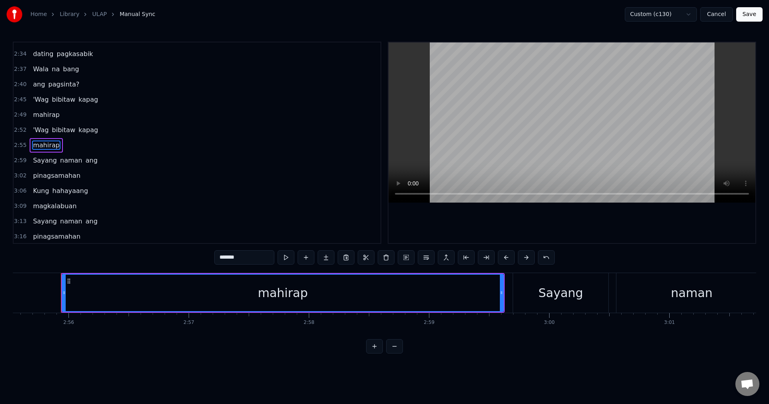
scroll to position [0, 21102]
click at [38, 149] on span "mahirap" at bounding box center [46, 145] width 28 height 9
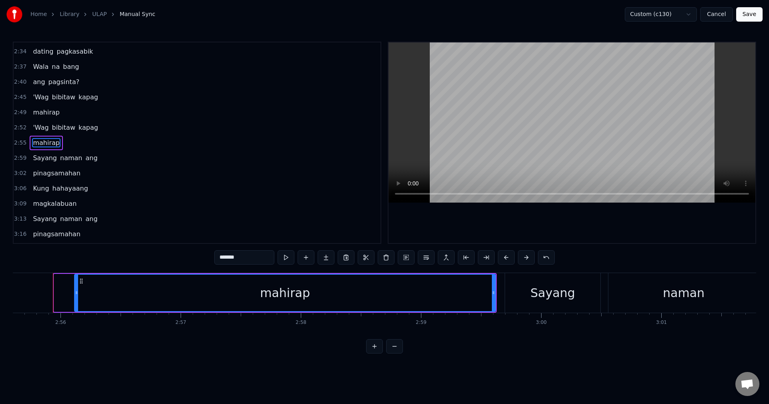
drag, startPoint x: 56, startPoint y: 294, endPoint x: 77, endPoint y: 294, distance: 20.4
click at [77, 294] on icon at bounding box center [76, 293] width 3 height 6
drag, startPoint x: 494, startPoint y: 294, endPoint x: 470, endPoint y: 299, distance: 24.6
click at [470, 298] on div at bounding box center [470, 293] width 3 height 36
click at [45, 139] on span "mahirap" at bounding box center [46, 142] width 28 height 9
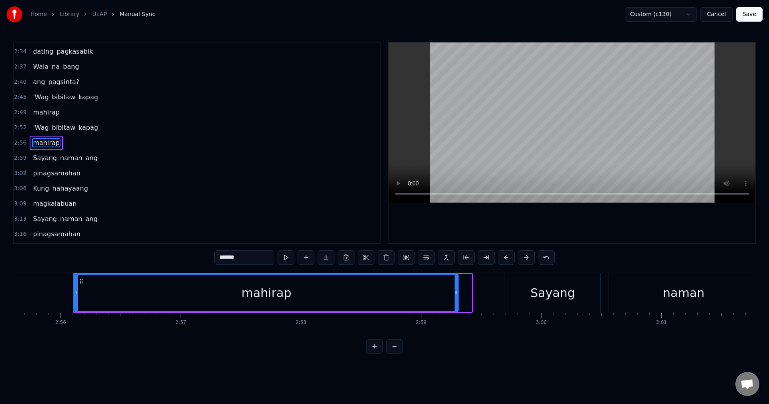
drag, startPoint x: 471, startPoint y: 292, endPoint x: 452, endPoint y: 296, distance: 19.2
click at [455, 296] on icon at bounding box center [456, 293] width 3 height 6
click at [38, 138] on span "mahirap" at bounding box center [46, 142] width 28 height 9
click at [758, 15] on button "Save" at bounding box center [749, 14] width 26 height 14
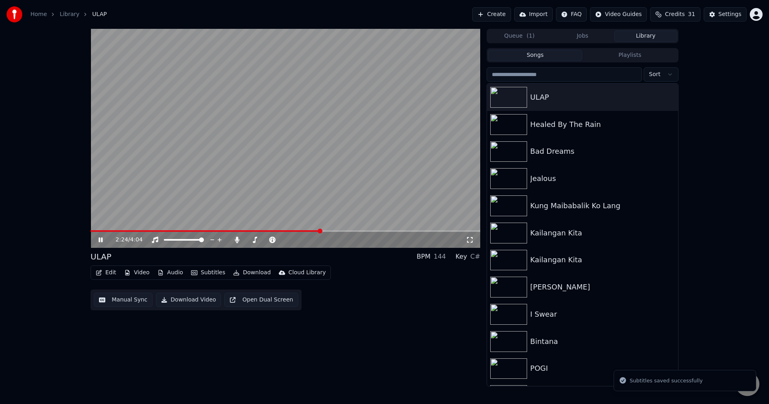
click at [320, 231] on span at bounding box center [286, 231] width 390 height 2
click at [98, 238] on icon at bounding box center [106, 240] width 19 height 6
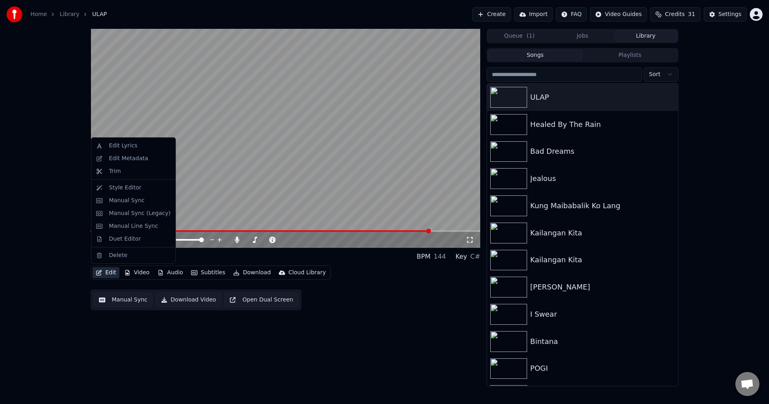
click at [107, 273] on button "Edit" at bounding box center [106, 272] width 27 height 11
click at [121, 199] on div "Manual Sync" at bounding box center [127, 201] width 36 height 8
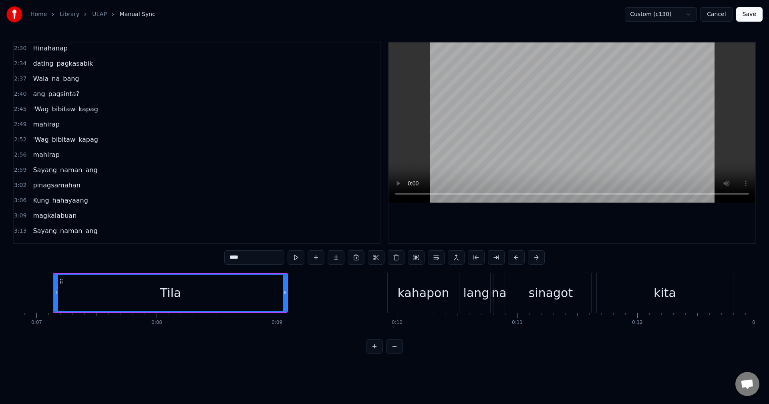
scroll to position [789, 0]
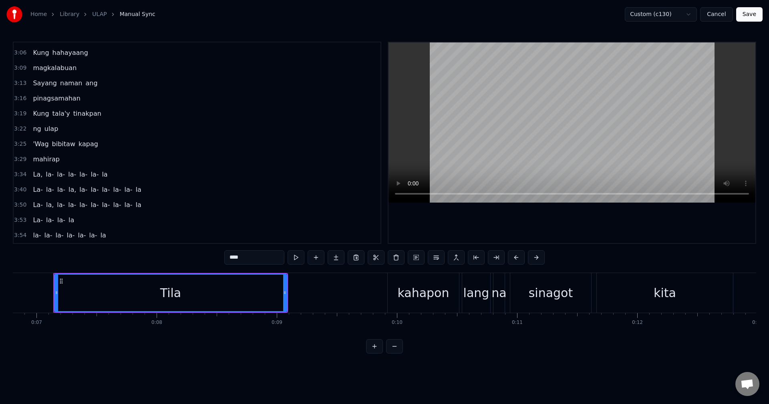
click at [44, 129] on span "ulap" at bounding box center [52, 128] width 16 height 9
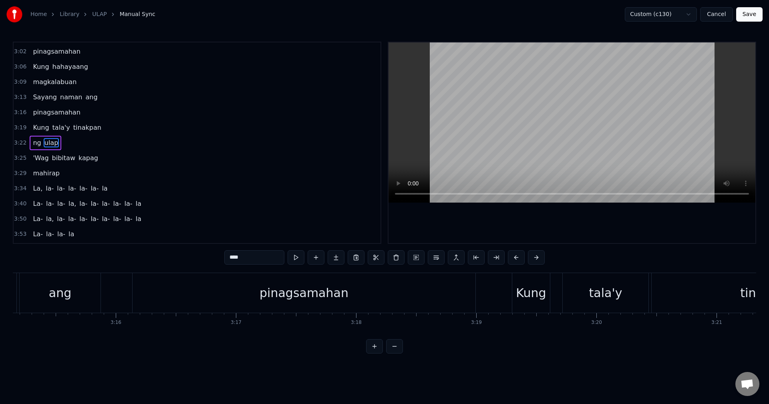
scroll to position [0, 24413]
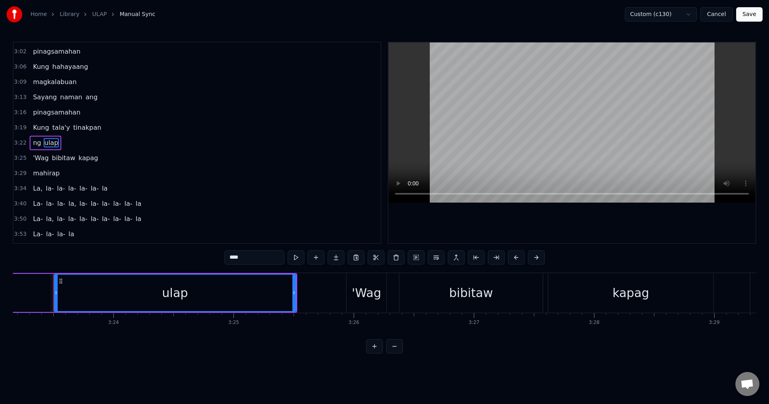
click at [35, 158] on span "'Wag" at bounding box center [40, 157] width 17 height 9
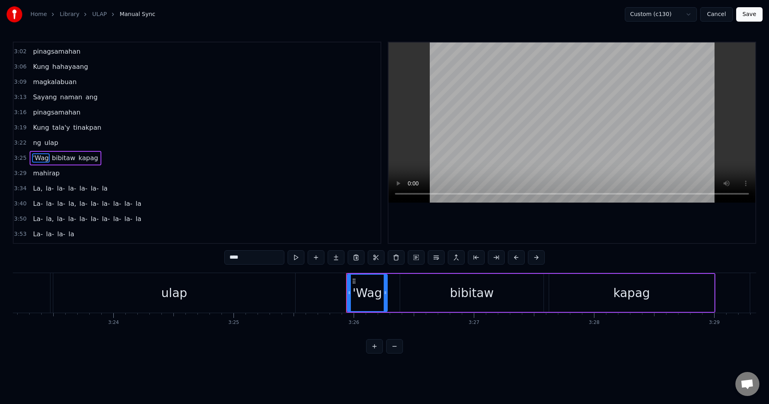
scroll to position [789, 0]
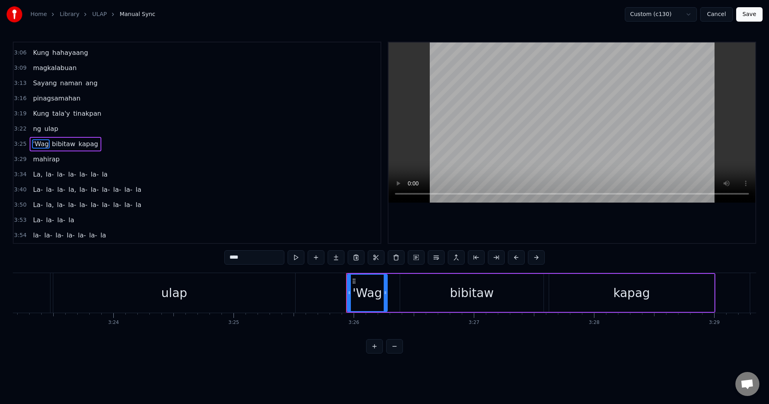
click at [40, 160] on span "mahirap" at bounding box center [46, 159] width 28 height 9
type input "*******"
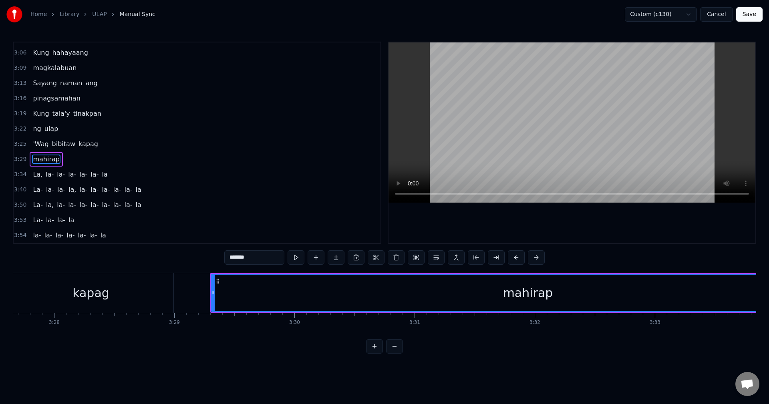
scroll to position [0, 25110]
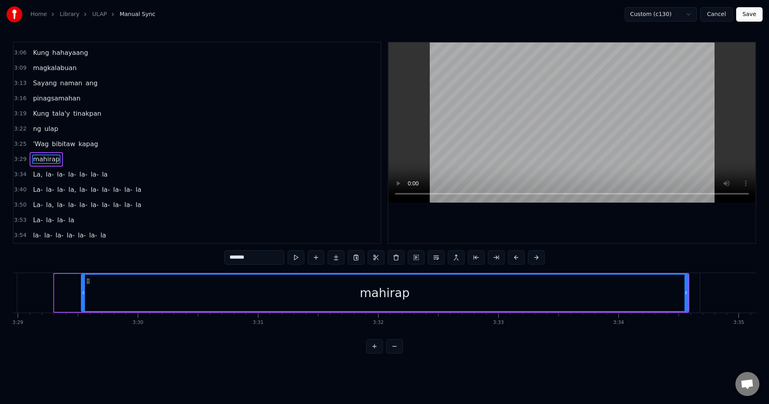
drag, startPoint x: 56, startPoint y: 292, endPoint x: 83, endPoint y: 296, distance: 27.0
click at [83, 296] on icon at bounding box center [83, 293] width 3 height 6
click at [755, 13] on button "Save" at bounding box center [749, 14] width 26 height 14
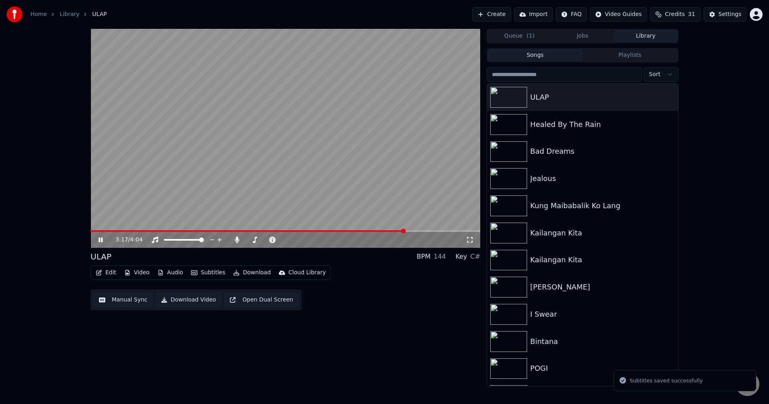
click at [405, 231] on span at bounding box center [286, 231] width 390 height 2
click at [512, 95] on img at bounding box center [508, 97] width 37 height 21
click at [90, 230] on div "4:05 / 4:04 ULAP BPM 144 Key C# Edit Video Audio Subtitles Download Cloud Libra…" at bounding box center [384, 208] width 601 height 358
click at [91, 231] on span at bounding box center [286, 231] width 390 height 2
click at [99, 239] on icon at bounding box center [100, 240] width 5 height 6
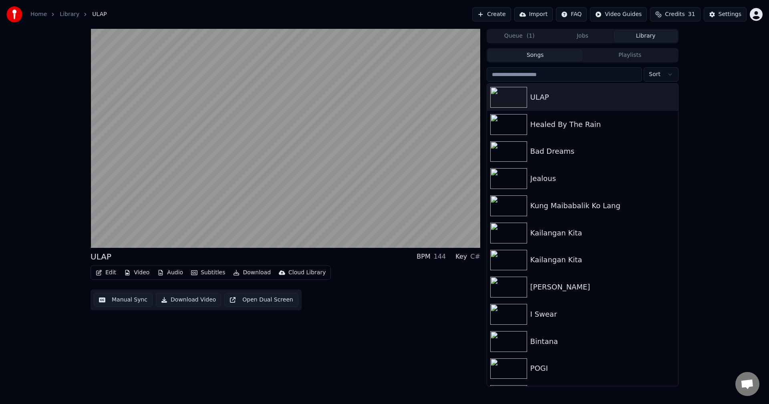
click at [193, 299] on button "Download Video" at bounding box center [188, 300] width 65 height 14
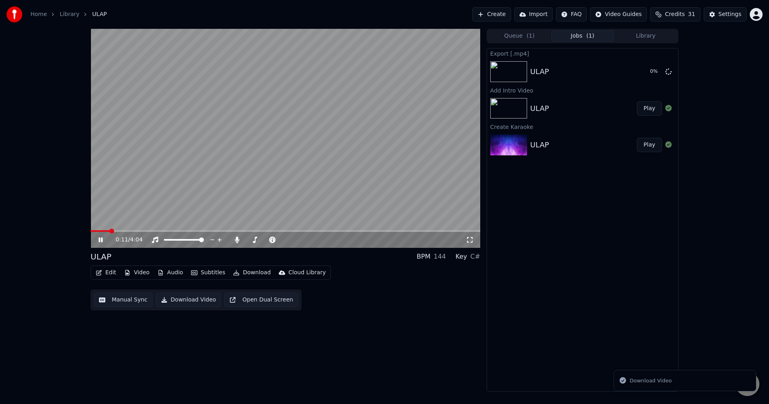
click at [98, 239] on icon at bounding box center [106, 240] width 19 height 6
click at [377, 324] on div "0:12 / 4:04 ULAP BPM 144 Key C# Edit Video Audio Subtitles Download Cloud Libra…" at bounding box center [286, 210] width 390 height 363
click at [415, 320] on div "0:12 / 4:04 ULAP BPM 144 Key C# Edit Video Audio Subtitles Download Cloud Libra…" at bounding box center [286, 210] width 390 height 363
click at [139, 272] on button "Video" at bounding box center [137, 272] width 32 height 11
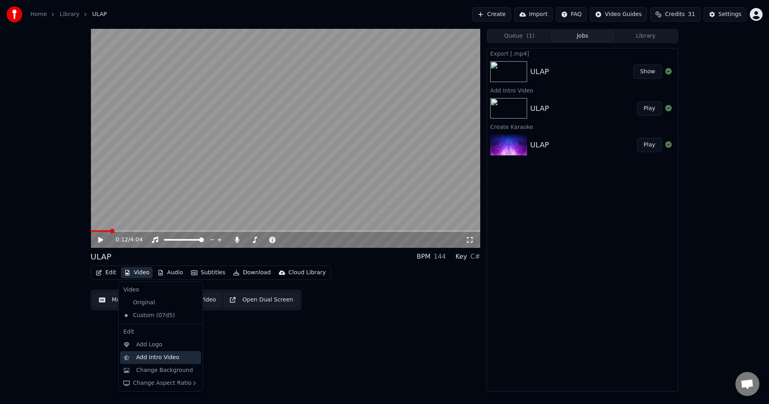
click at [140, 357] on div "Add Intro Video" at bounding box center [157, 358] width 43 height 8
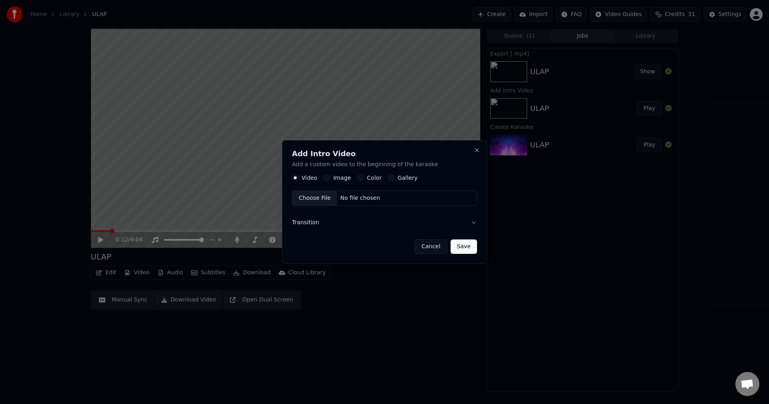
click at [327, 179] on button "Image" at bounding box center [327, 178] width 6 height 6
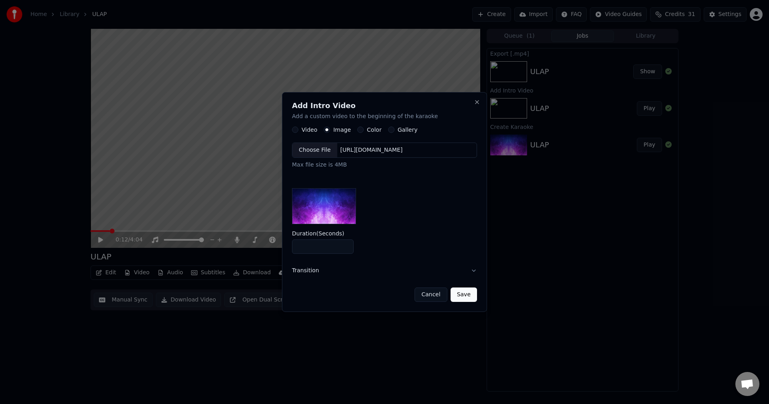
click at [317, 149] on div "Choose File" at bounding box center [314, 150] width 45 height 14
click at [467, 294] on button "Save" at bounding box center [464, 295] width 26 height 14
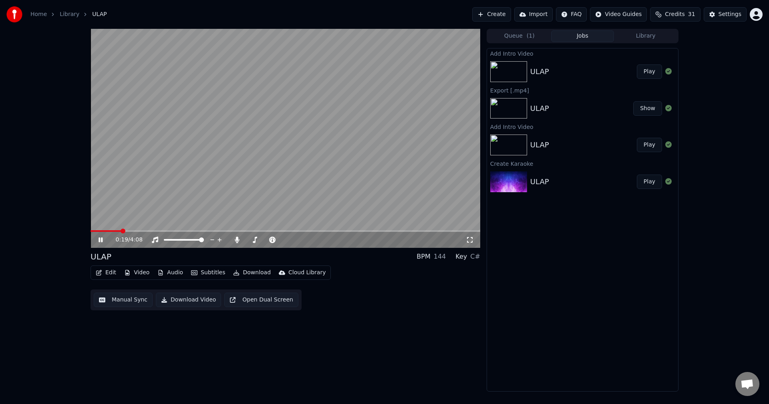
click at [658, 70] on button "Play" at bounding box center [649, 71] width 25 height 14
click at [101, 238] on icon at bounding box center [101, 240] width 4 height 5
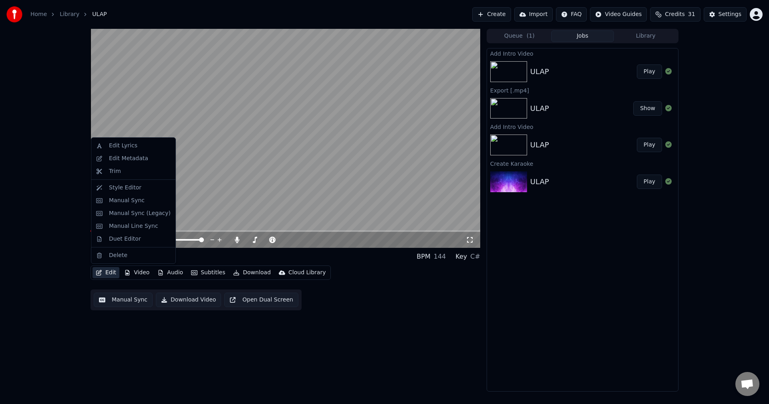
click at [106, 273] on button "Edit" at bounding box center [106, 272] width 27 height 11
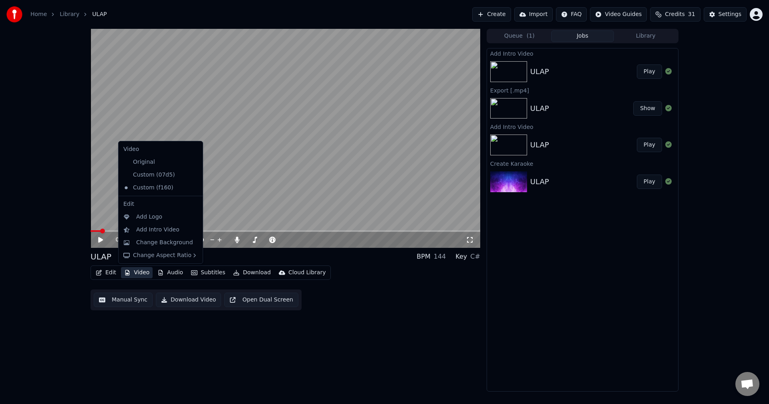
drag, startPoint x: 162, startPoint y: 353, endPoint x: 147, endPoint y: 321, distance: 35.1
click at [162, 352] on div "0:06 / 4:08 ULAP BPM 144 Key C# Edit Video Audio Subtitles Download Cloud Libra…" at bounding box center [286, 210] width 390 height 363
click at [137, 272] on button "Video" at bounding box center [137, 272] width 32 height 11
click at [143, 243] on div "Change Background" at bounding box center [164, 243] width 57 height 8
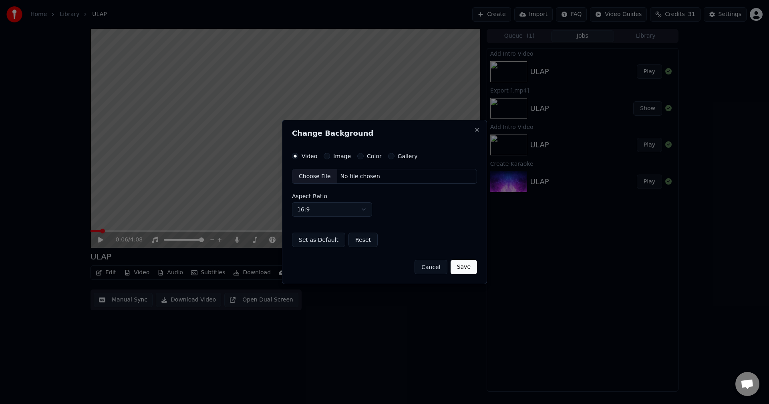
click at [310, 177] on div "Choose File" at bounding box center [314, 176] width 45 height 14
click at [472, 269] on button "Save" at bounding box center [464, 267] width 26 height 14
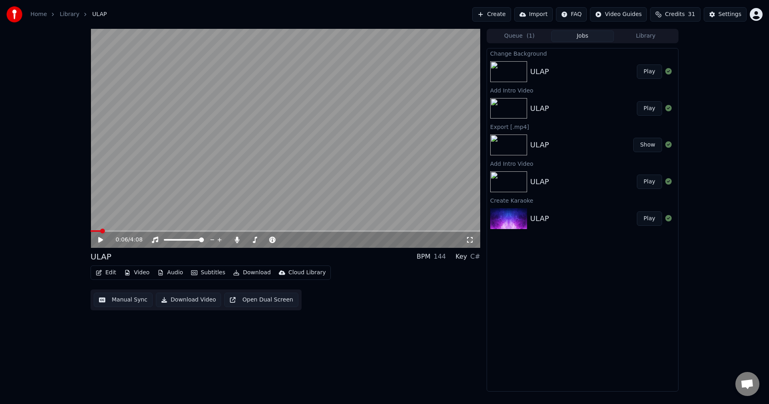
click at [649, 70] on button "Play" at bounding box center [649, 71] width 25 height 14
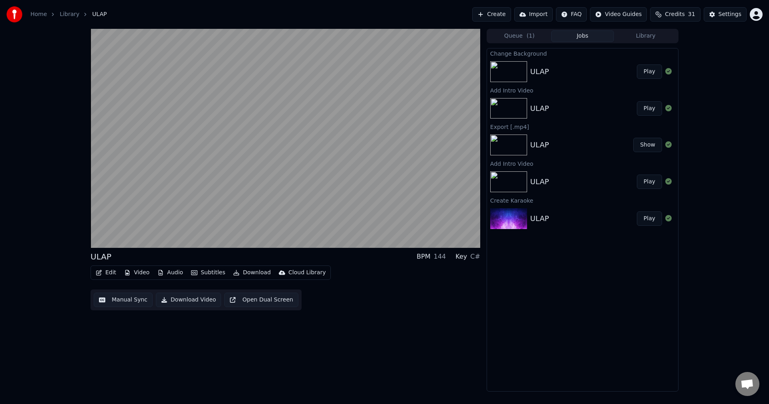
click at [653, 72] on button "Play" at bounding box center [649, 71] width 25 height 14
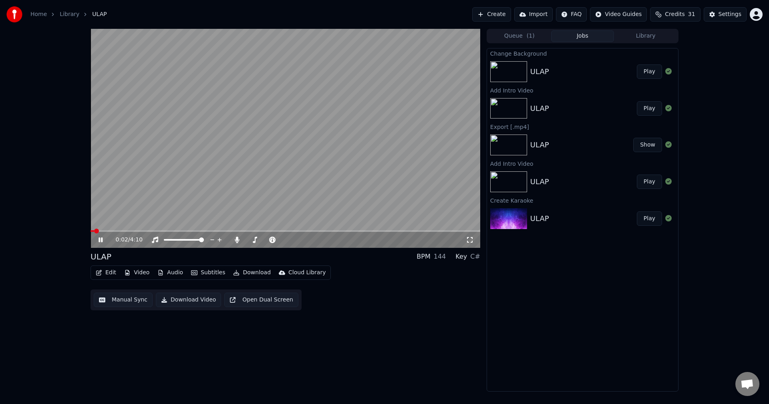
click at [101, 239] on icon at bounding box center [106, 240] width 19 height 6
click at [113, 274] on button "Edit" at bounding box center [106, 272] width 27 height 11
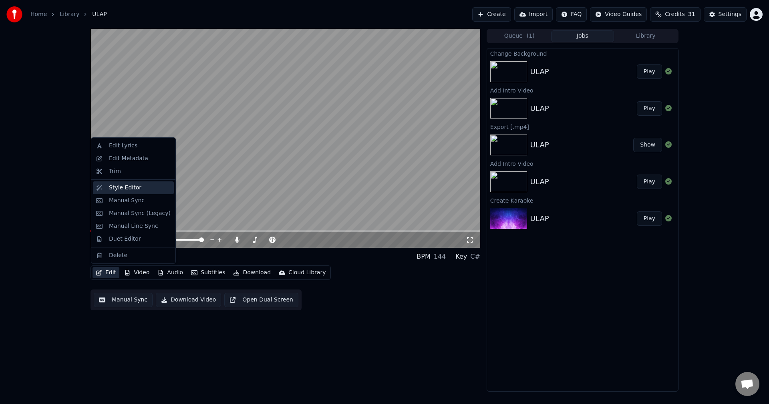
click at [121, 187] on div "Style Editor" at bounding box center [125, 188] width 32 height 8
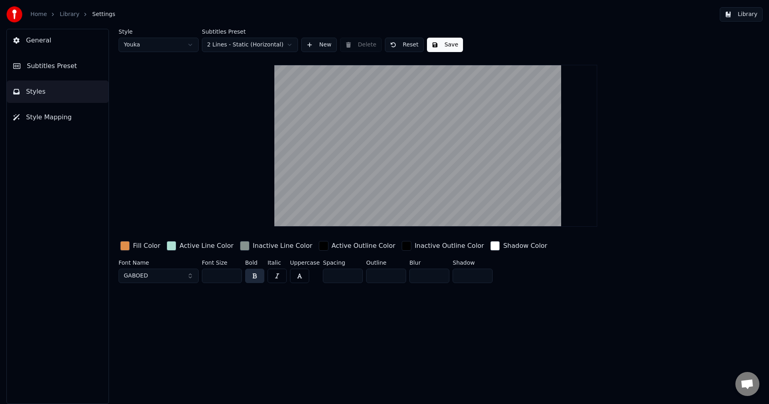
click at [129, 242] on div "button" at bounding box center [125, 246] width 10 height 10
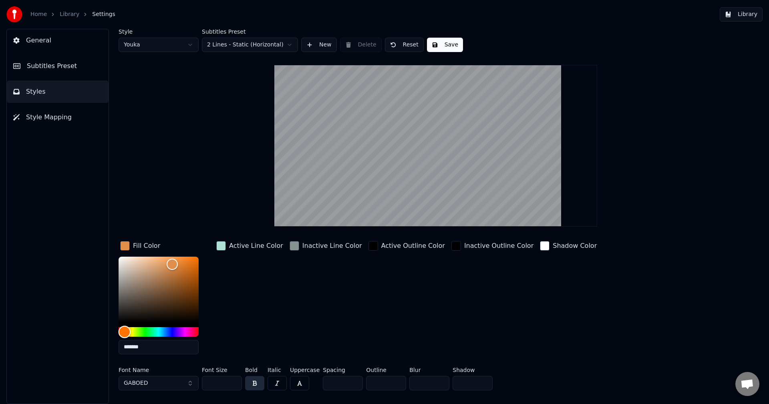
type input "*******"
click at [167, 330] on div "Hue" at bounding box center [159, 332] width 80 height 10
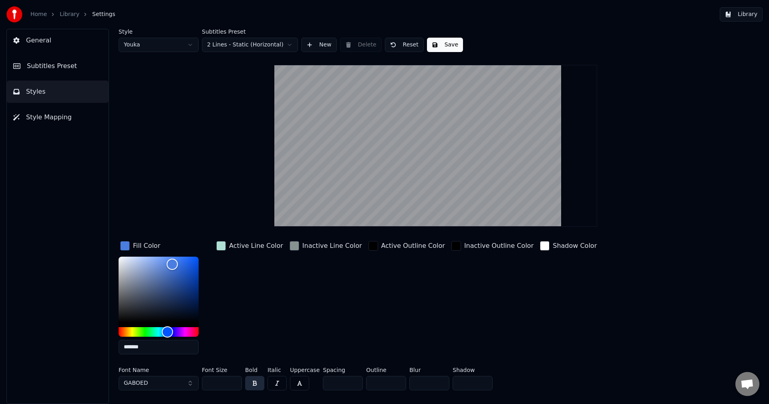
click at [238, 327] on div "Active Line Color" at bounding box center [250, 300] width 70 height 121
click at [192, 384] on button "GABOED" at bounding box center [159, 383] width 80 height 14
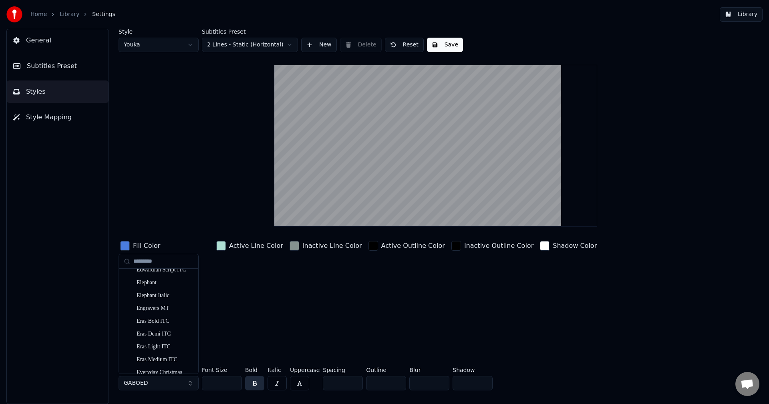
scroll to position [1762, 0]
click at [175, 305] on div "Everyday Christmas" at bounding box center [165, 308] width 57 height 8
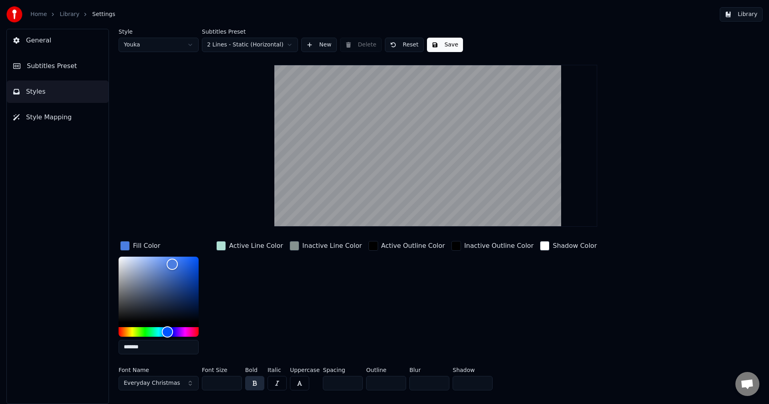
click at [192, 382] on button "Everyday Christmas" at bounding box center [159, 383] width 80 height 14
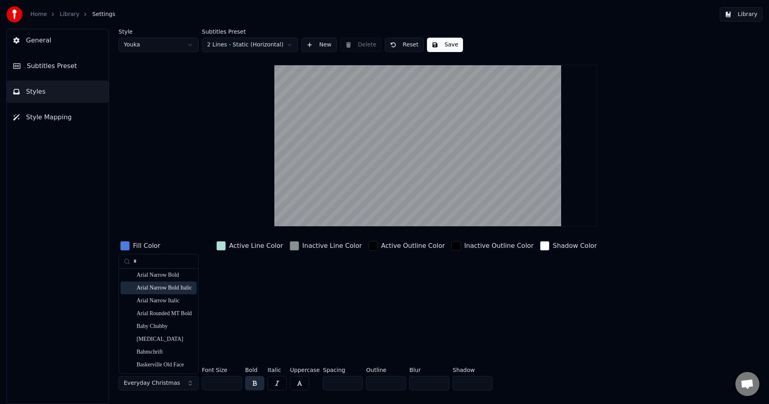
scroll to position [200, 0]
type input "*"
click at [175, 282] on div "Baby Chubby" at bounding box center [165, 282] width 57 height 8
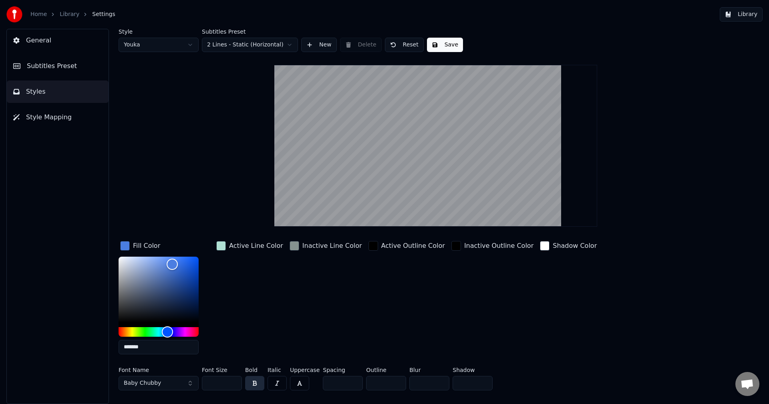
click at [185, 383] on button "Baby Chubby" at bounding box center [159, 383] width 80 height 14
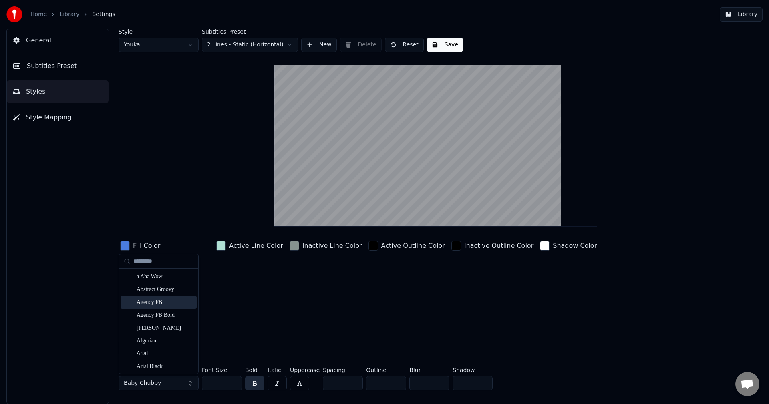
scroll to position [240, 0]
click at [163, 304] on div "Beach Moment" at bounding box center [165, 306] width 57 height 8
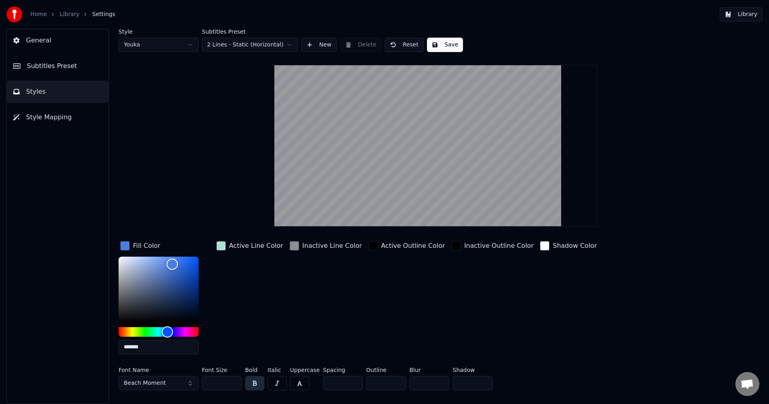
click at [448, 46] on button "Save" at bounding box center [445, 45] width 36 height 14
click at [751, 16] on button "Library" at bounding box center [741, 14] width 43 height 14
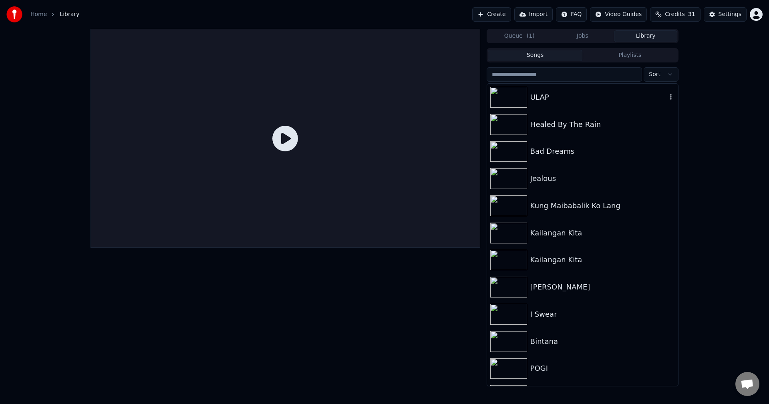
click at [515, 97] on img at bounding box center [508, 97] width 37 height 21
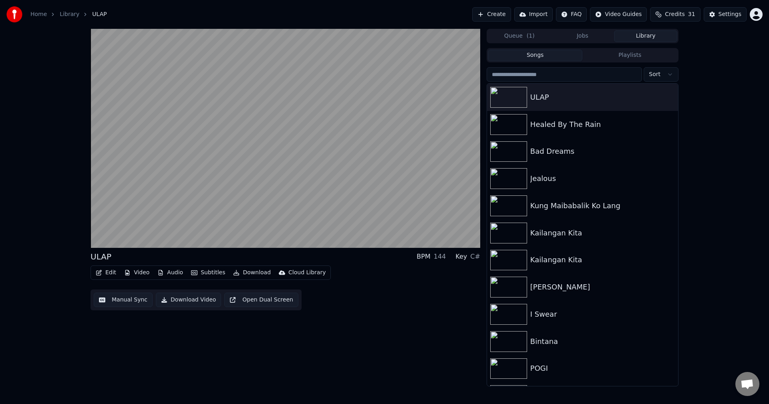
click at [135, 273] on button "Video" at bounding box center [137, 272] width 32 height 11
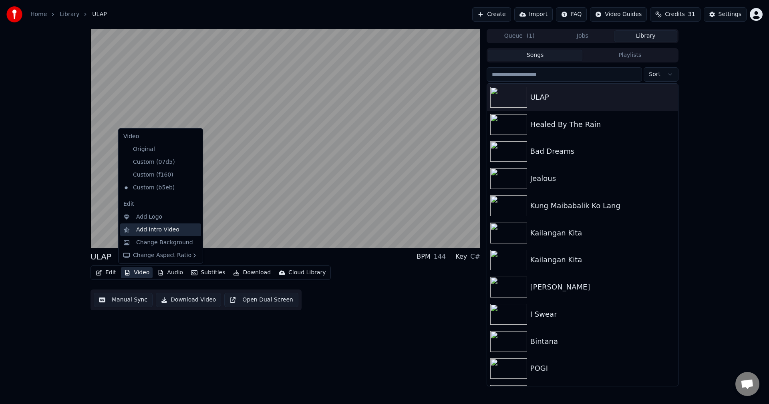
click at [144, 228] on div "Add Intro Video" at bounding box center [157, 230] width 43 height 8
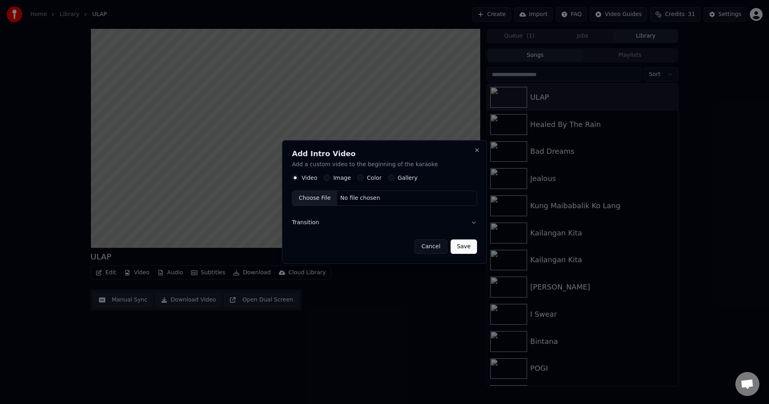
click at [326, 175] on button "Image" at bounding box center [327, 178] width 6 height 6
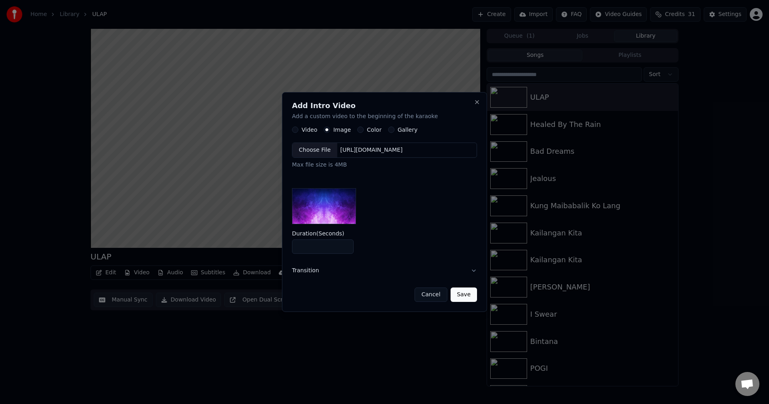
click at [310, 149] on div "Choose File" at bounding box center [314, 150] width 45 height 14
click at [464, 292] on button "Save" at bounding box center [464, 295] width 26 height 14
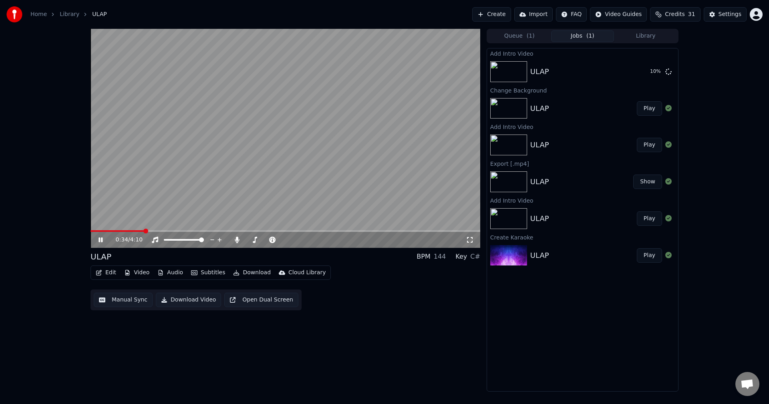
click at [100, 241] on icon at bounding box center [101, 240] width 4 height 5
click at [390, 326] on div "0:34 / 4:10 ULAP BPM 144 Key C# Edit Video Audio Subtitles Download Cloud Libra…" at bounding box center [286, 210] width 390 height 363
click at [646, 71] on button "Play" at bounding box center [649, 71] width 25 height 14
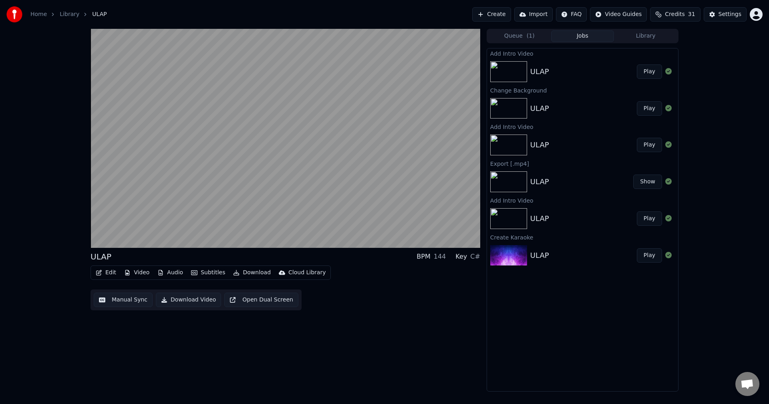
click at [143, 272] on button "Video" at bounding box center [137, 272] width 32 height 11
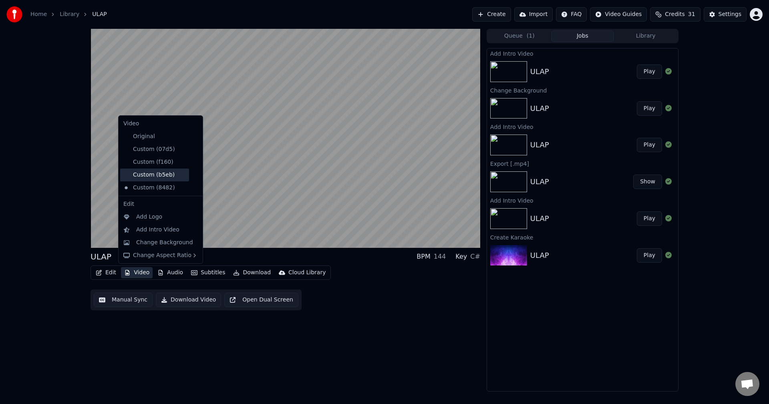
click at [147, 173] on div "Custom (b5eb)" at bounding box center [154, 175] width 69 height 13
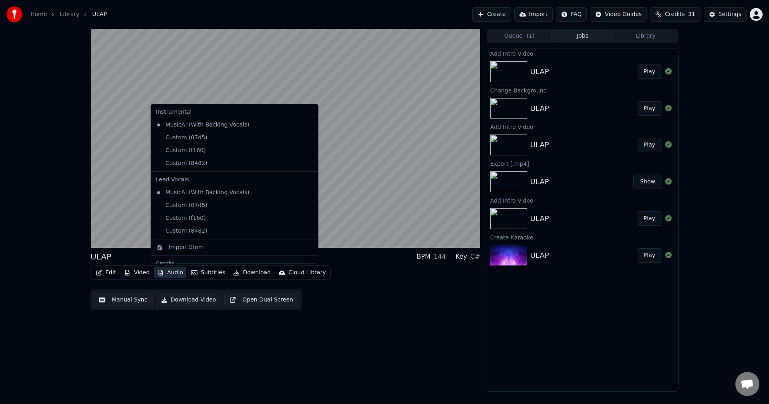
click at [172, 273] on button "Audio" at bounding box center [170, 272] width 32 height 11
click at [358, 306] on div "Edit Video Audio Subtitles Download Cloud Library Manual Sync Download Video Op…" at bounding box center [286, 288] width 390 height 45
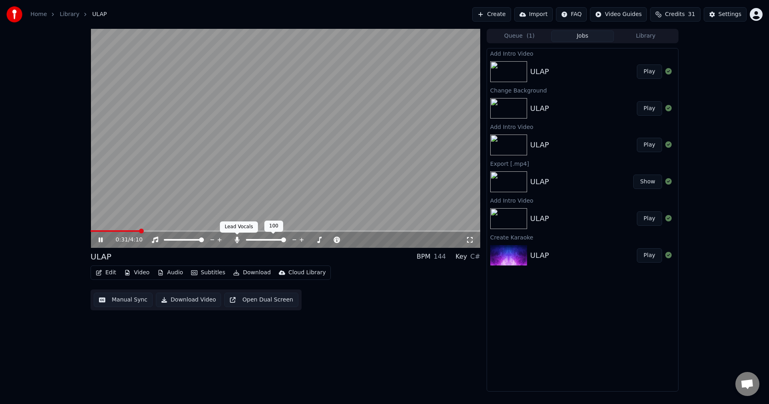
click at [235, 239] on icon at bounding box center [237, 240] width 8 height 6
click at [219, 239] on icon at bounding box center [220, 240] width 8 height 8
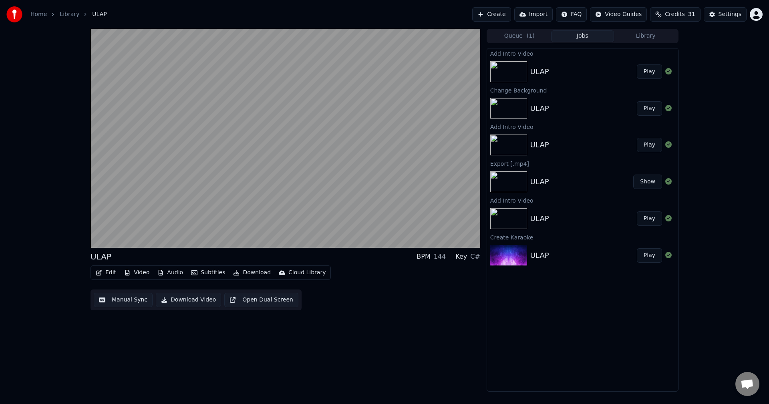
click at [191, 298] on button "Download Video" at bounding box center [188, 300] width 65 height 14
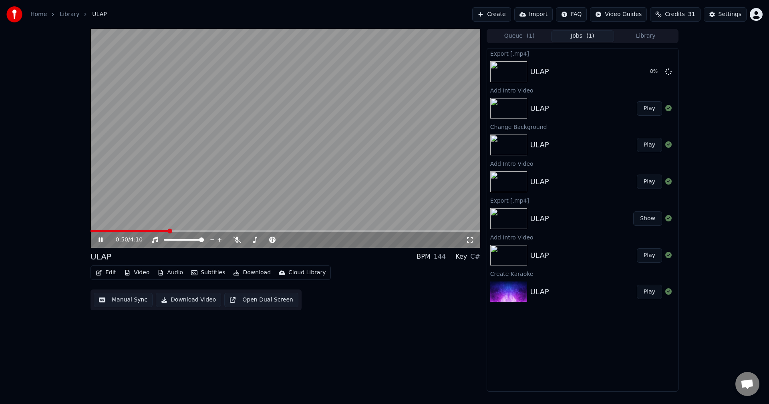
click at [99, 240] on icon at bounding box center [101, 240] width 4 height 5
click at [725, 104] on div "0:50 / 4:10 ULAP BPM 144 Key C# Edit Video Audio Subtitles Download Cloud Libra…" at bounding box center [384, 210] width 769 height 363
